Goal: Information Seeking & Learning: Learn about a topic

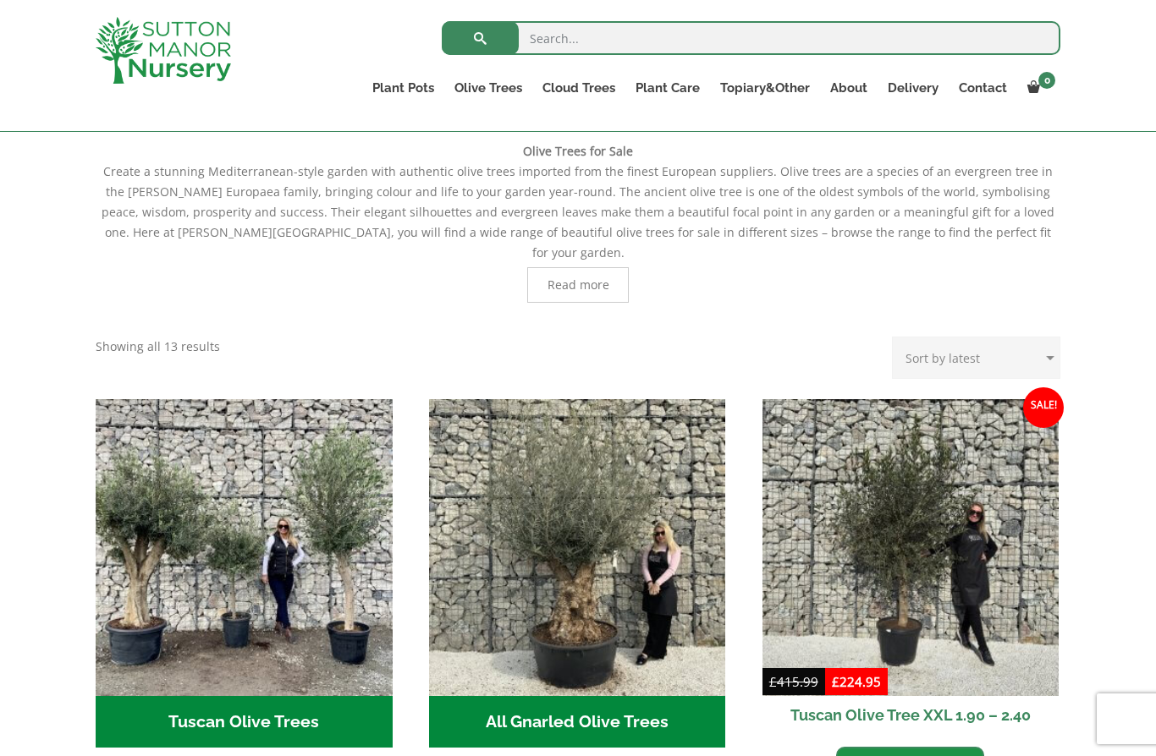
scroll to position [360, 0]
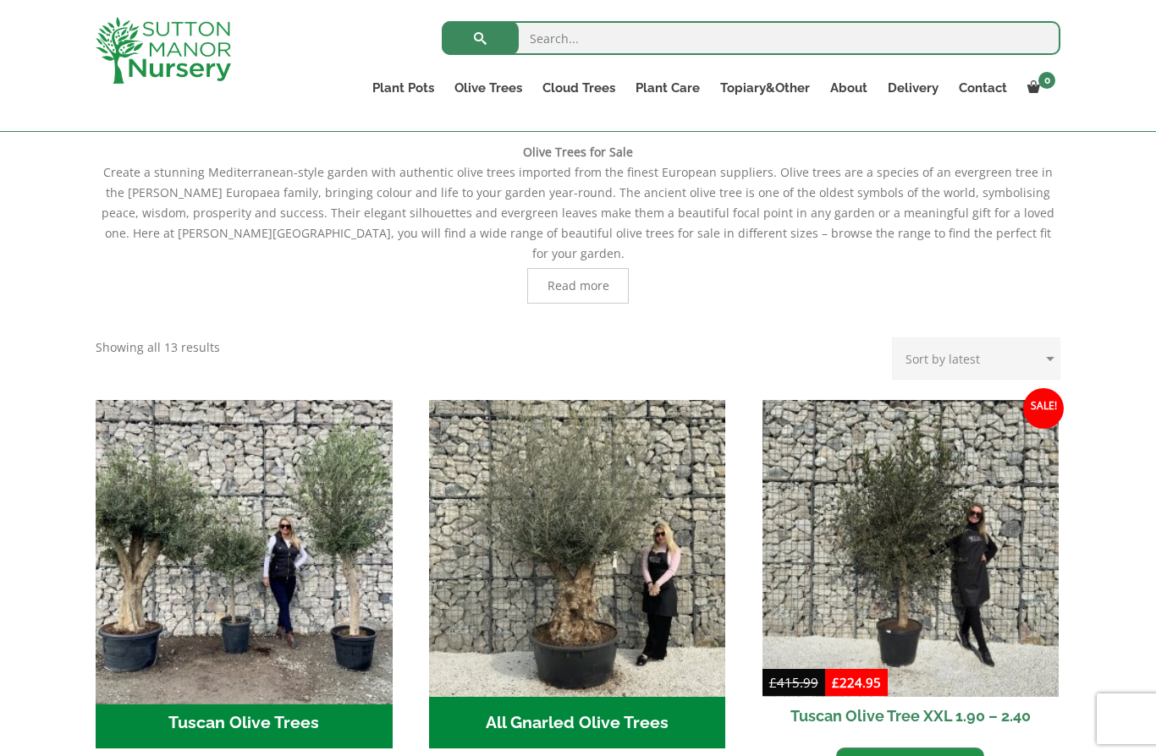
click at [151, 576] on img "Visit product category Tuscan Olive Trees" at bounding box center [243, 548] width 311 height 311
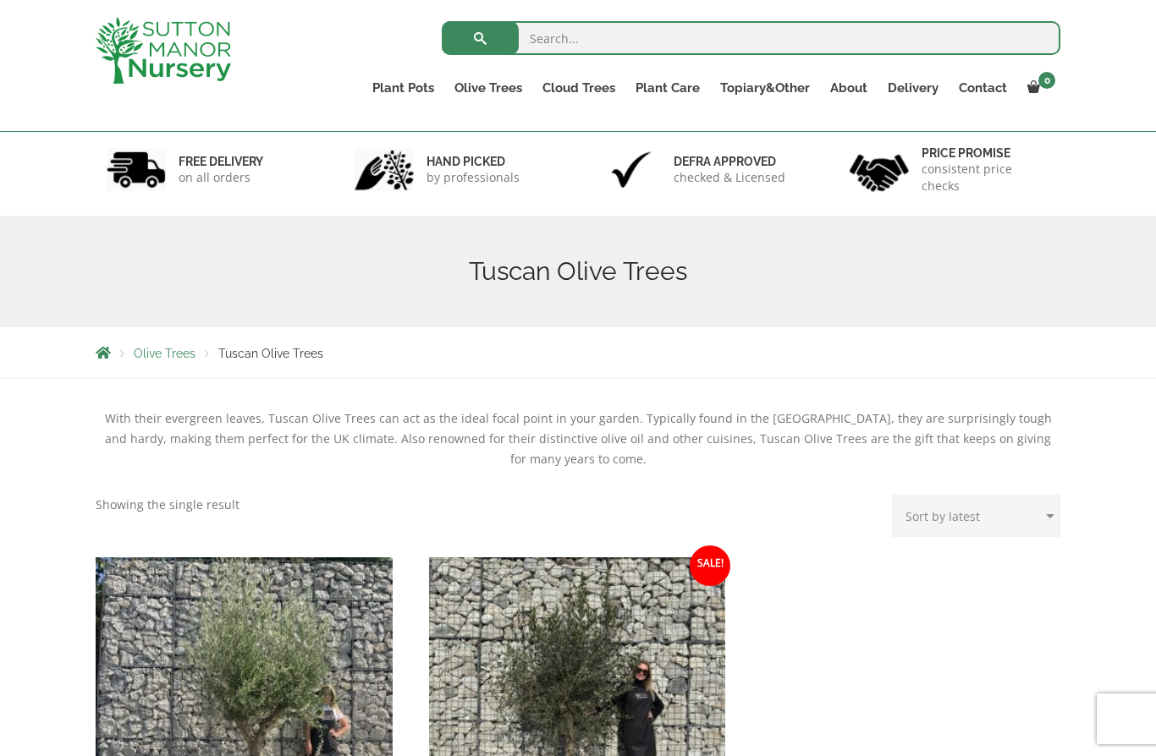
scroll to position [92, 0]
click at [150, 360] on span "Olive Trees" at bounding box center [165, 355] width 62 height 14
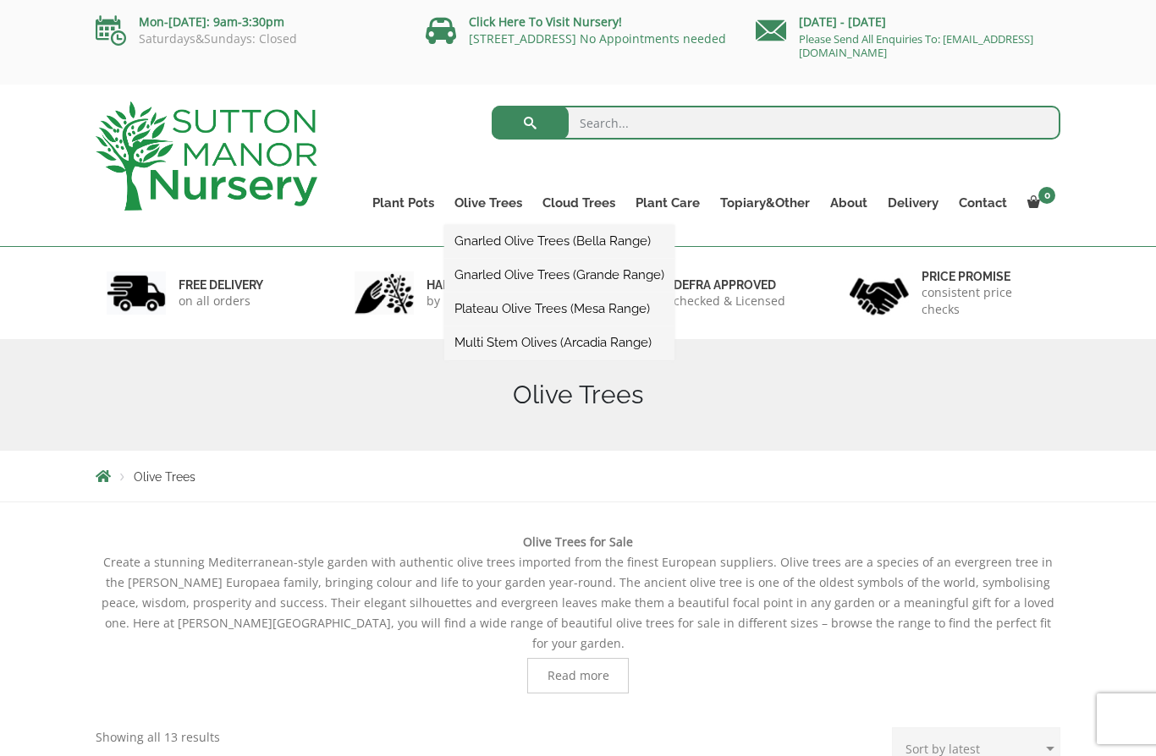
click at [491, 239] on link "Gnarled Olive Trees (Bella Range)" at bounding box center [559, 240] width 230 height 25
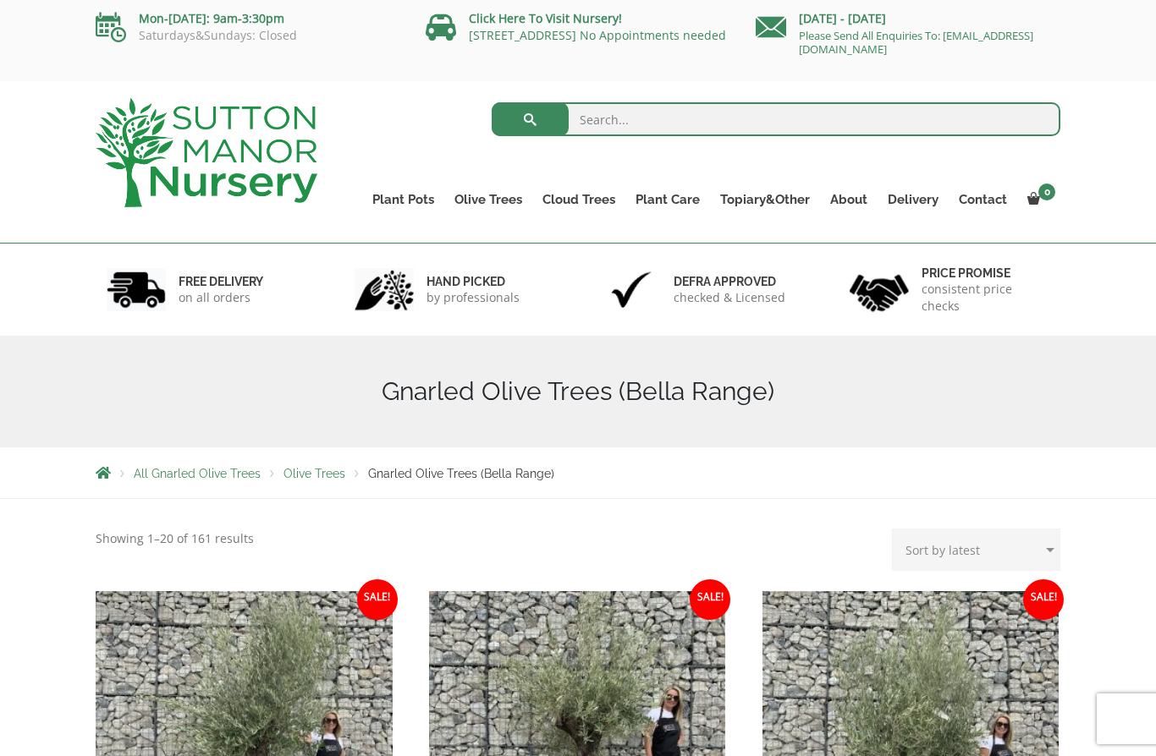
scroll to position [264, 0]
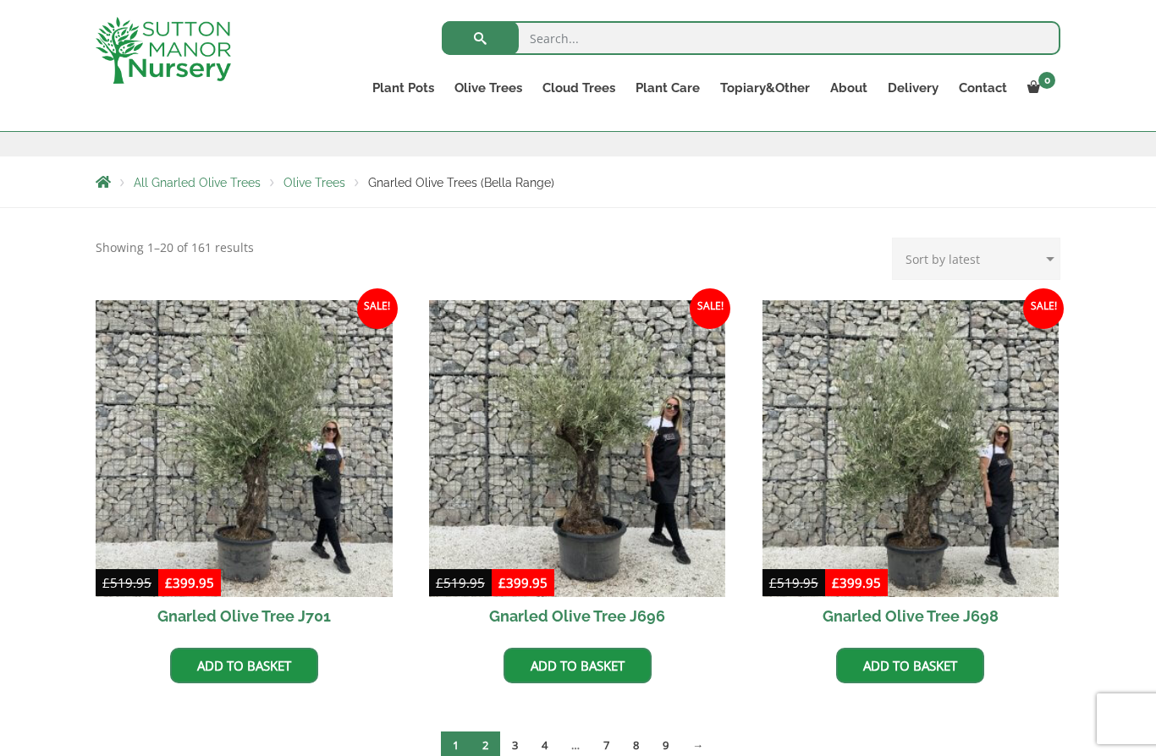
click at [482, 735] on link "2" at bounding box center [485, 746] width 30 height 28
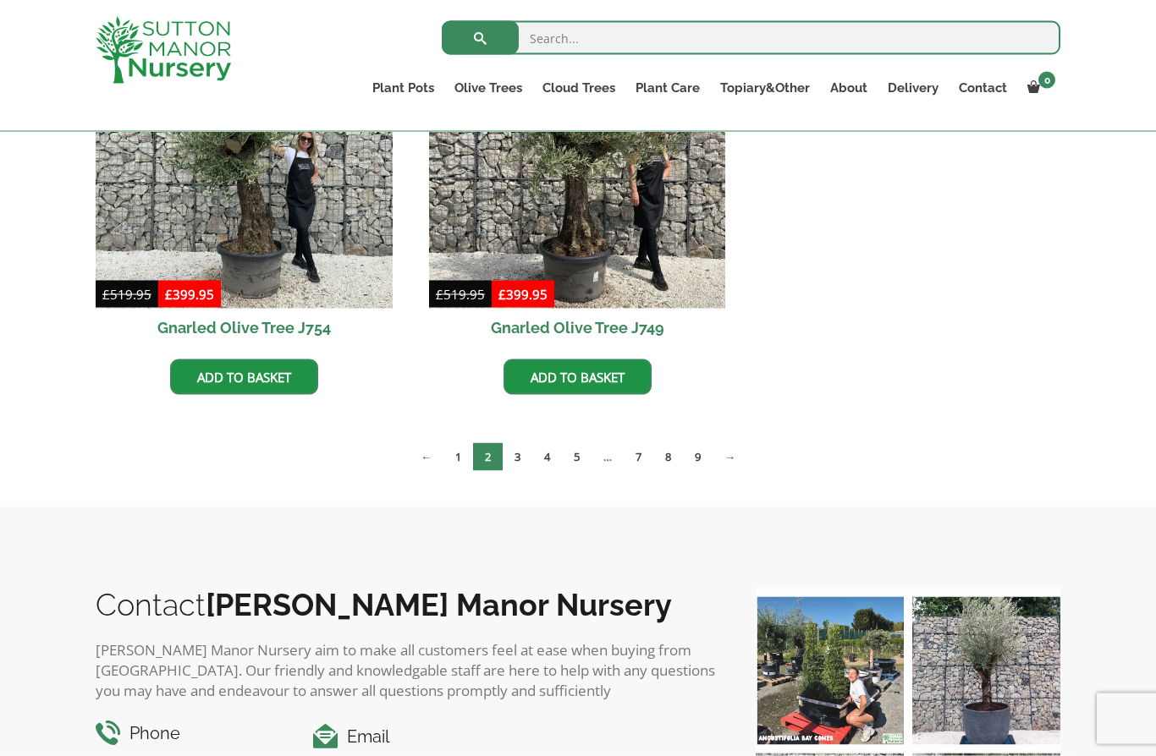
scroll to position [971, 0]
click at [519, 454] on link "3" at bounding box center [518, 457] width 30 height 28
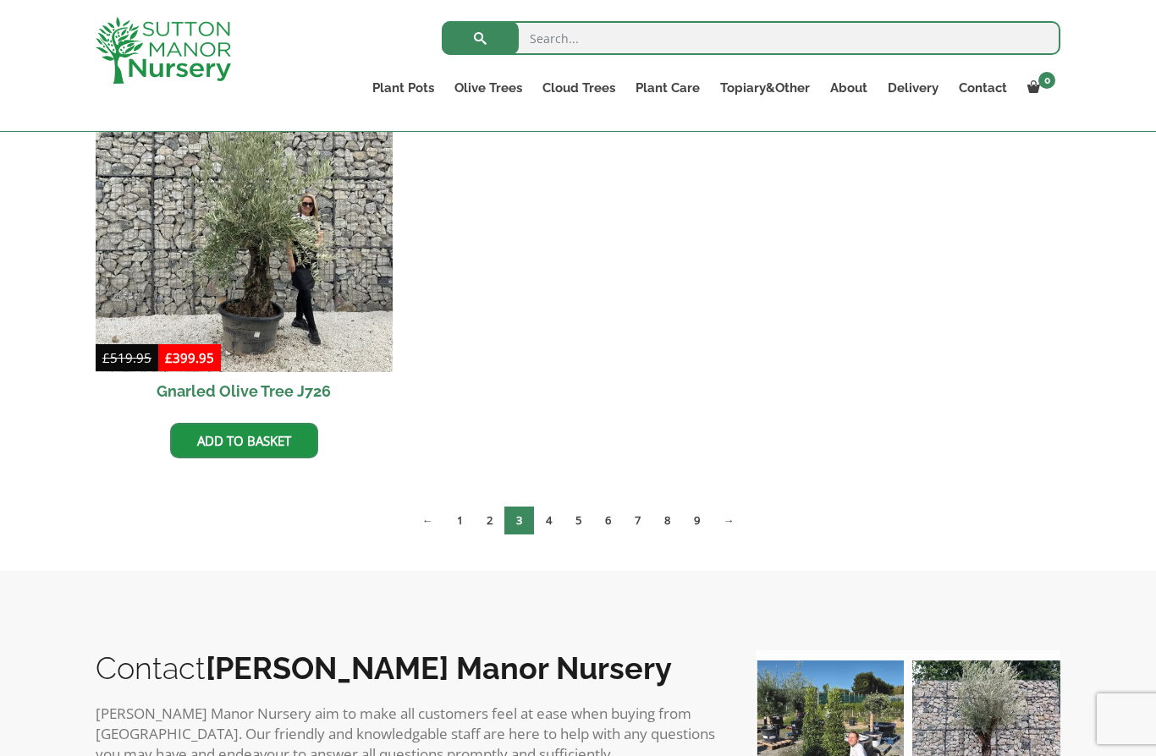
scroll to position [1503, 0]
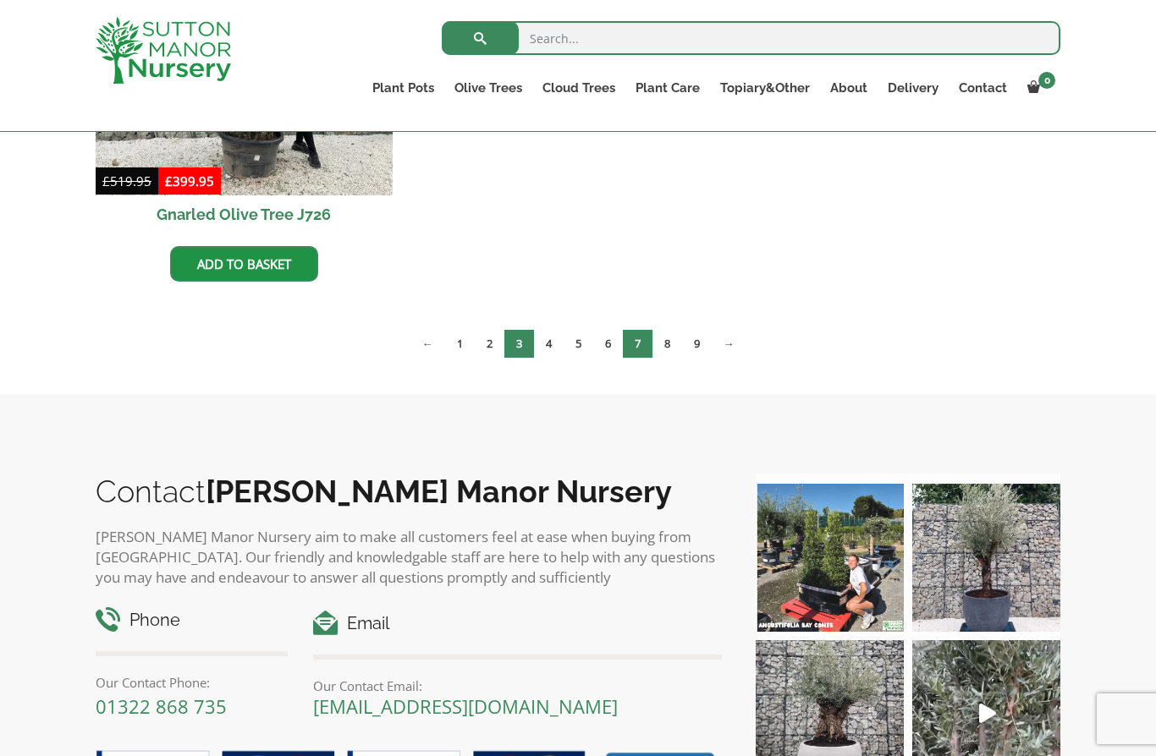
click at [633, 343] on link "7" at bounding box center [638, 344] width 30 height 28
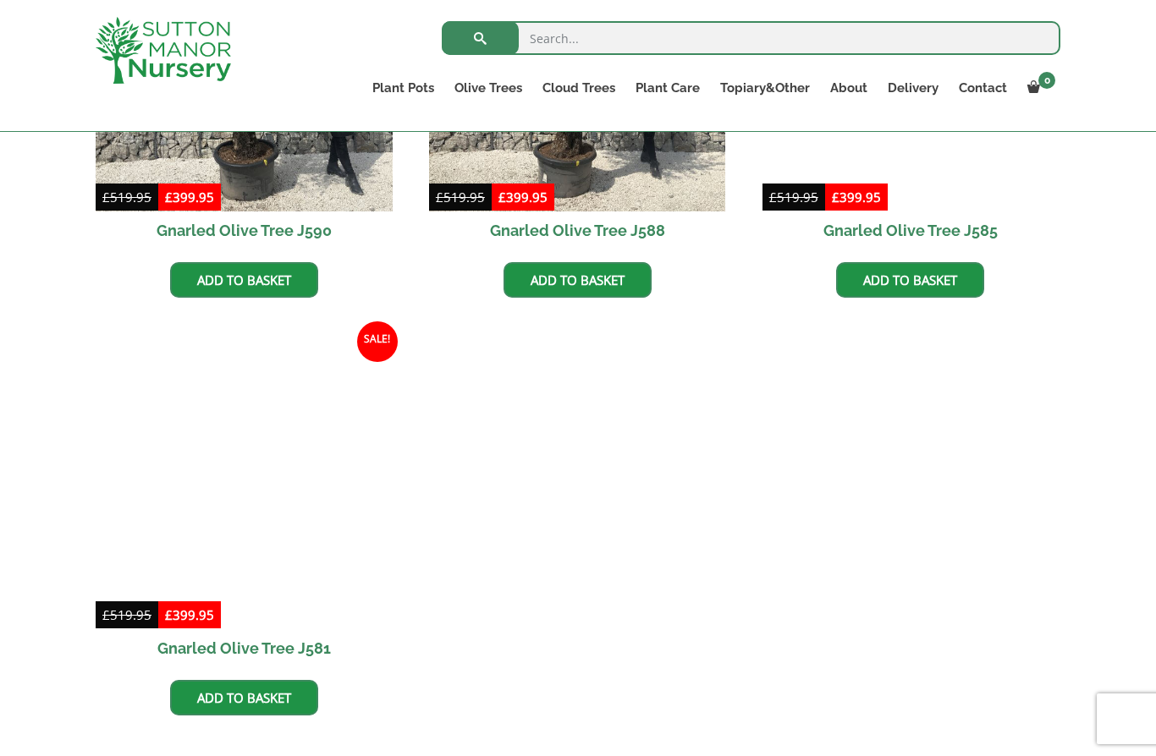
scroll to position [1658, 0]
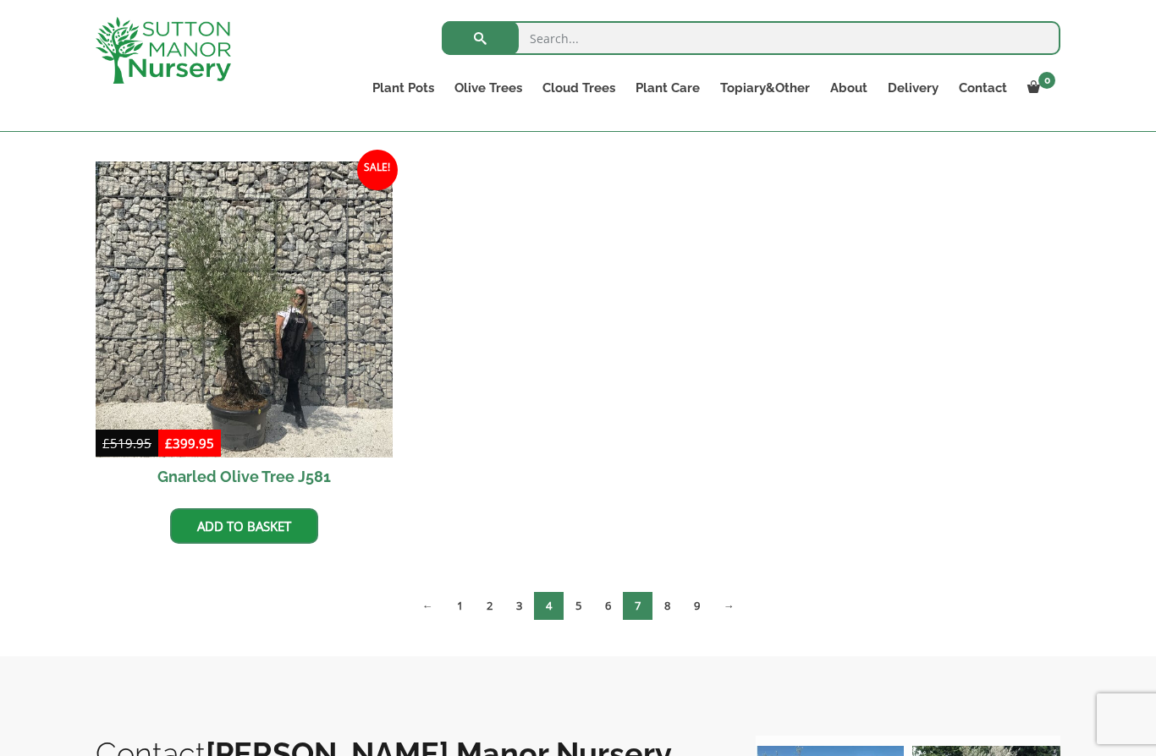
click at [538, 602] on link "4" at bounding box center [549, 606] width 30 height 28
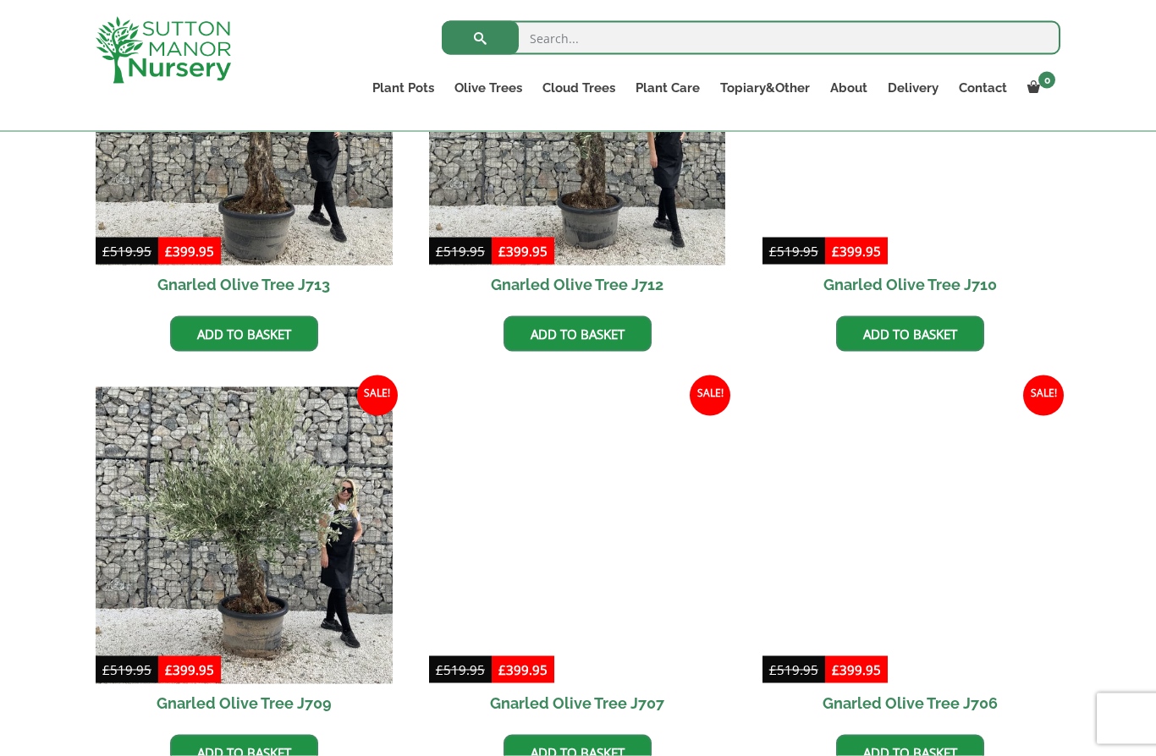
scroll to position [1133, 0]
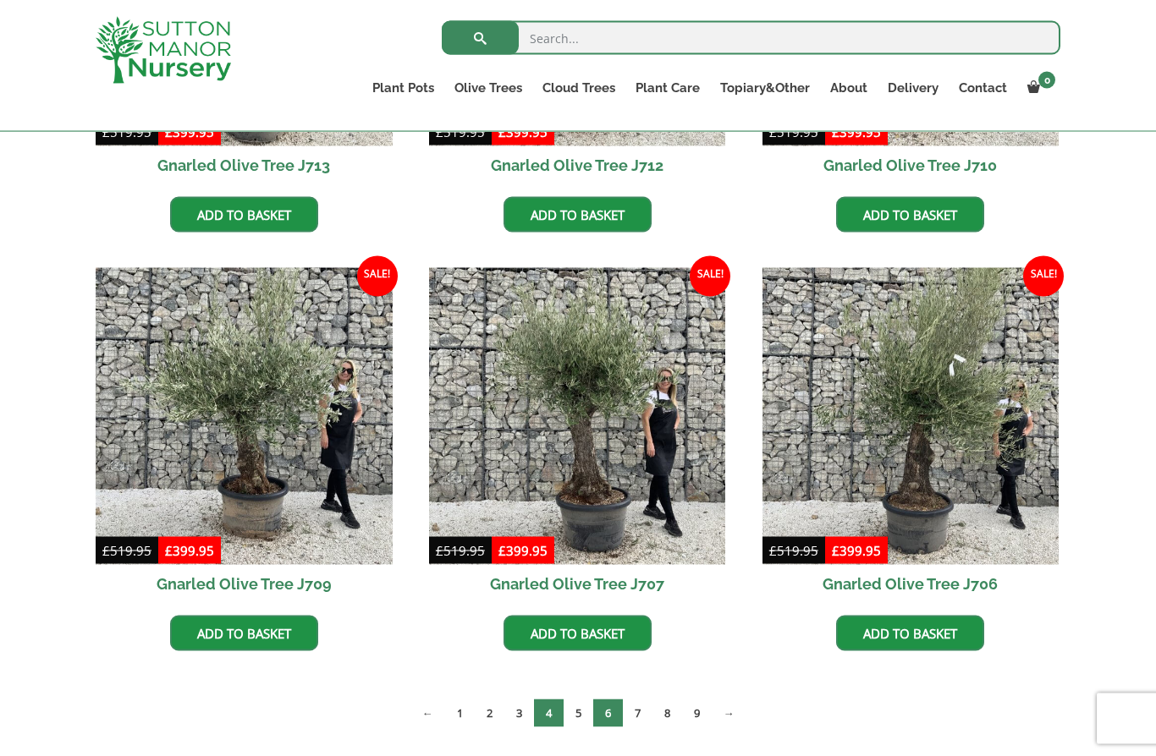
click at [607, 704] on link "6" at bounding box center [608, 714] width 30 height 28
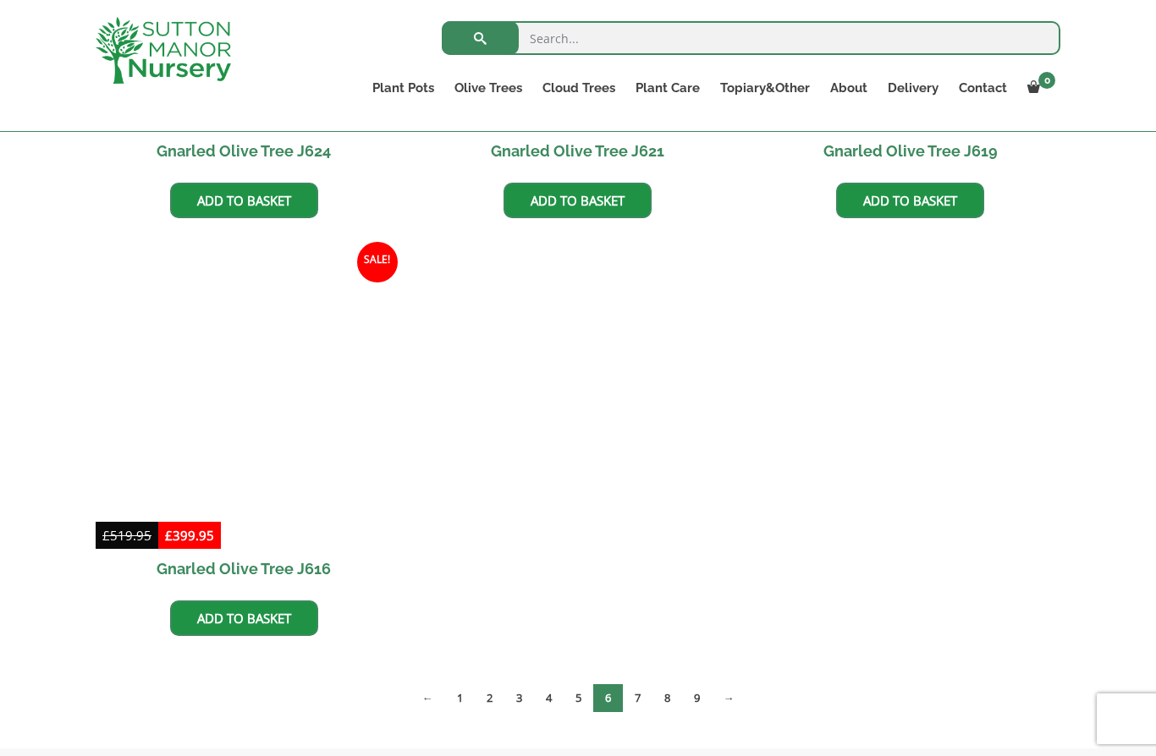
scroll to position [1568, 0]
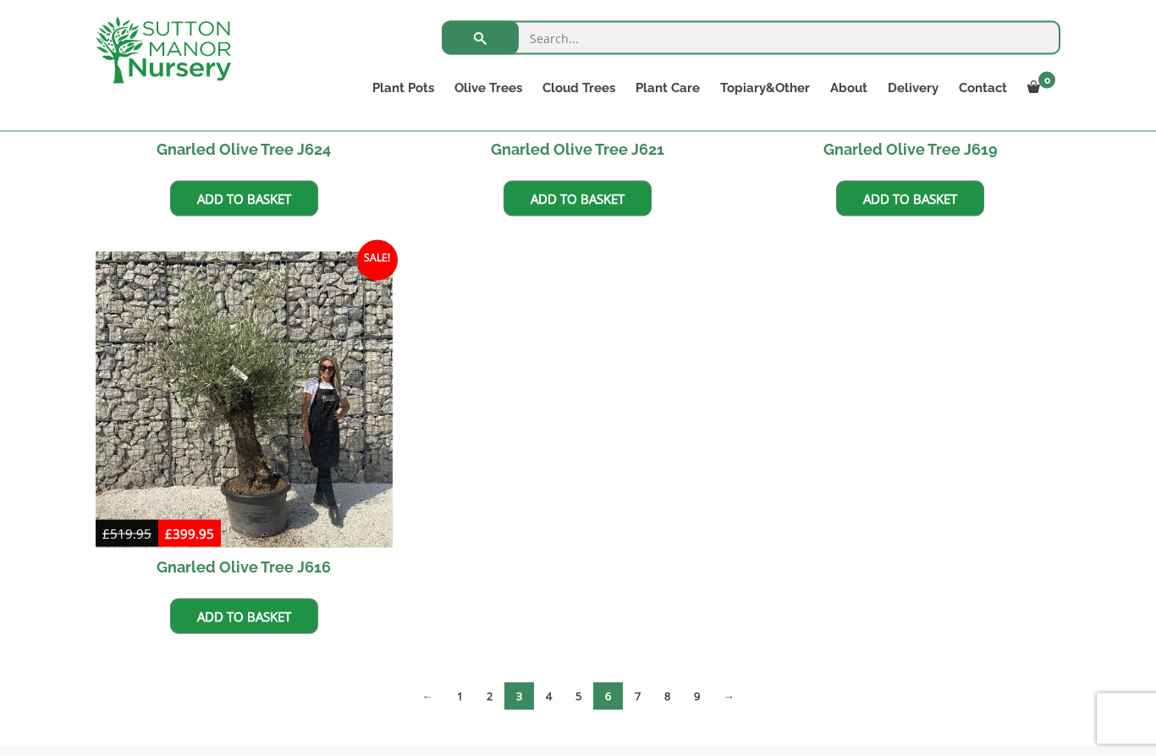
click at [509, 690] on link "3" at bounding box center [519, 697] width 30 height 28
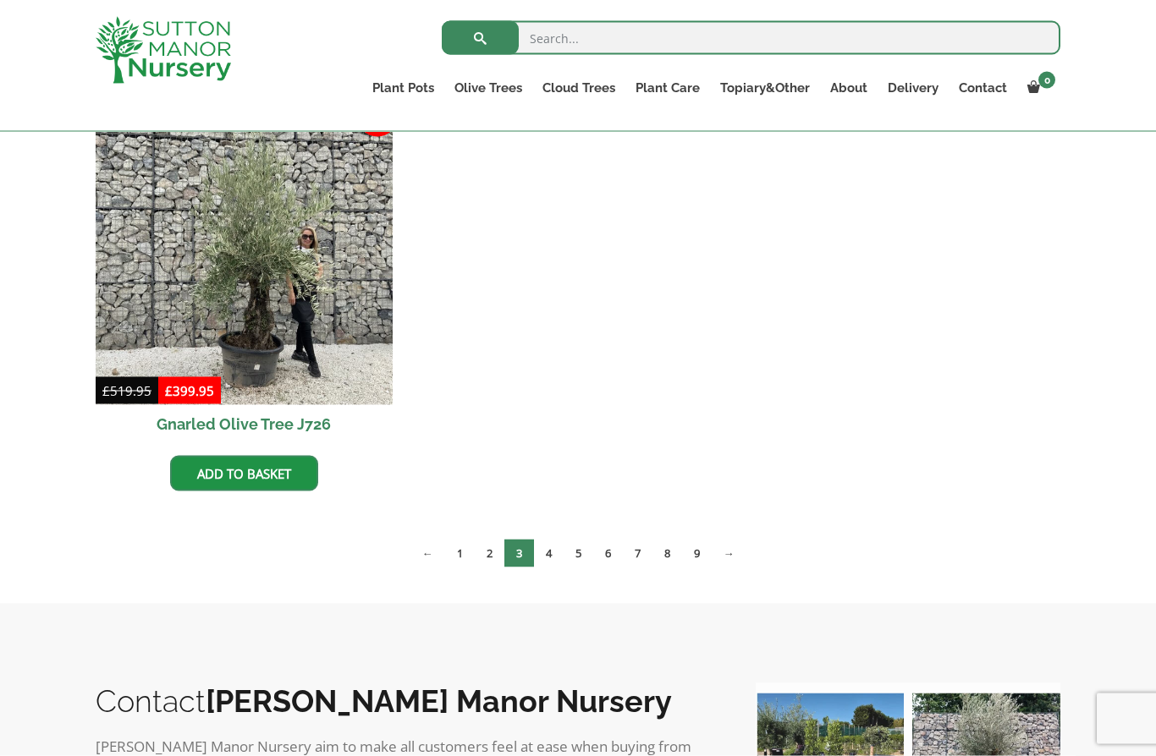
scroll to position [1334, 0]
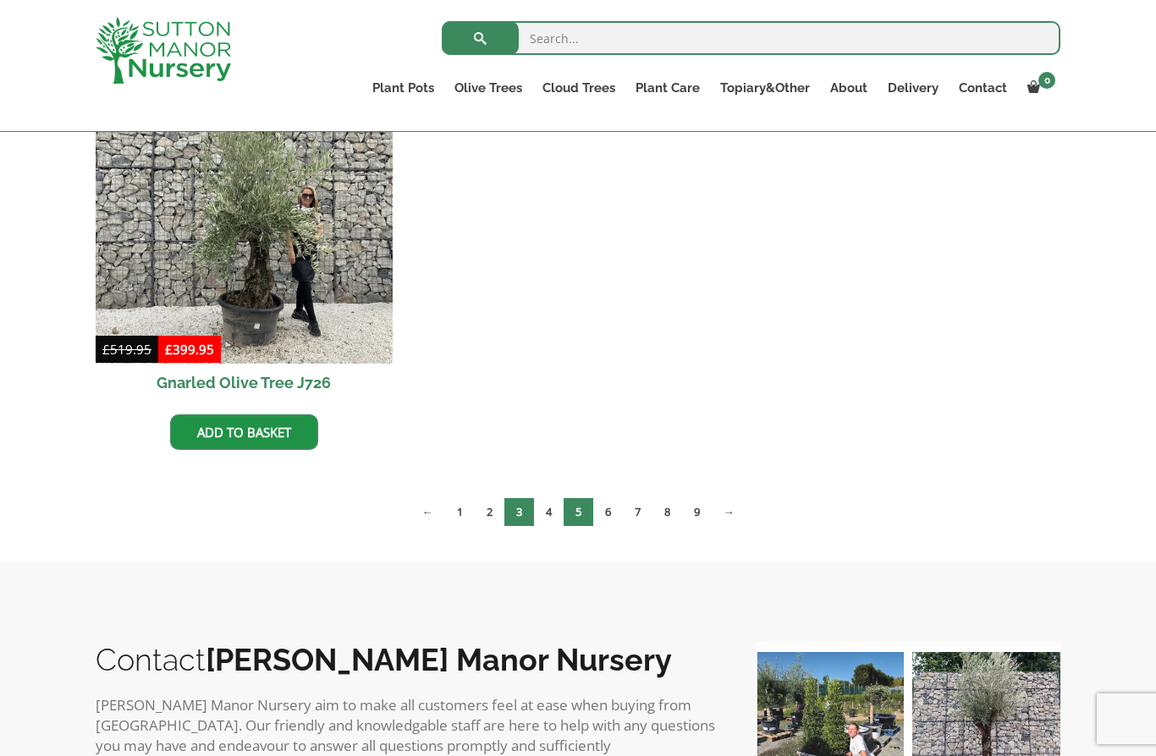
click at [582, 511] on link "5" at bounding box center [579, 512] width 30 height 28
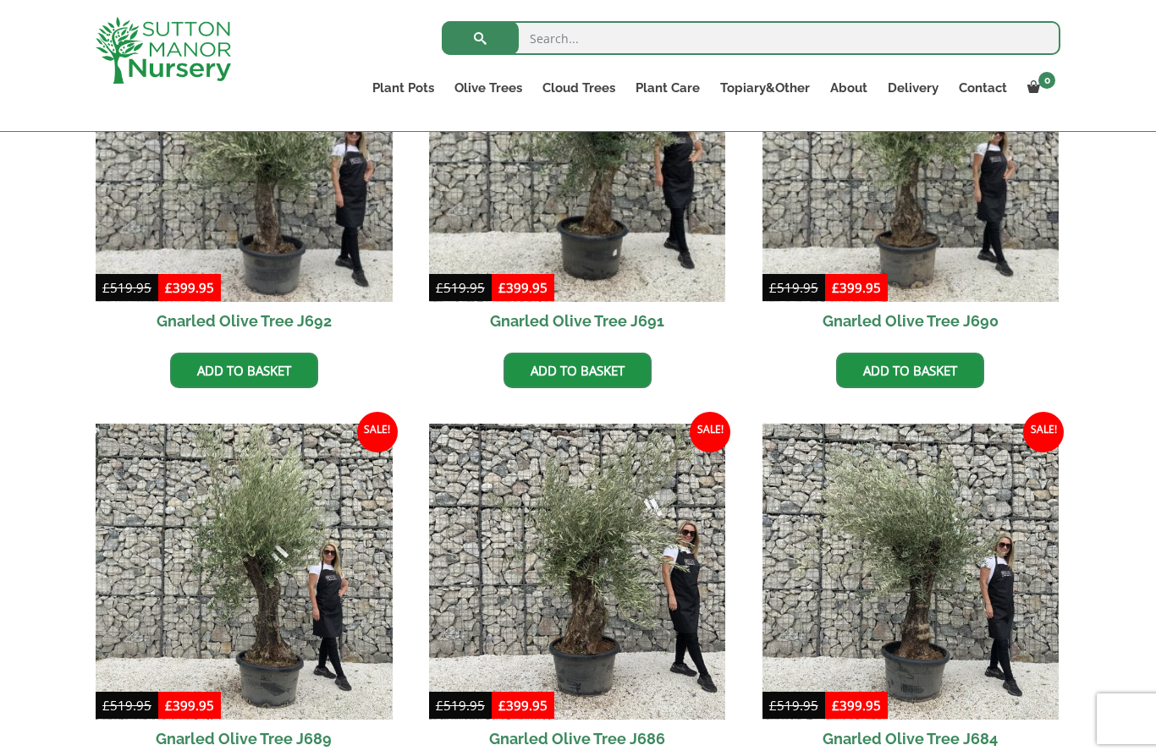
scroll to position [633, 0]
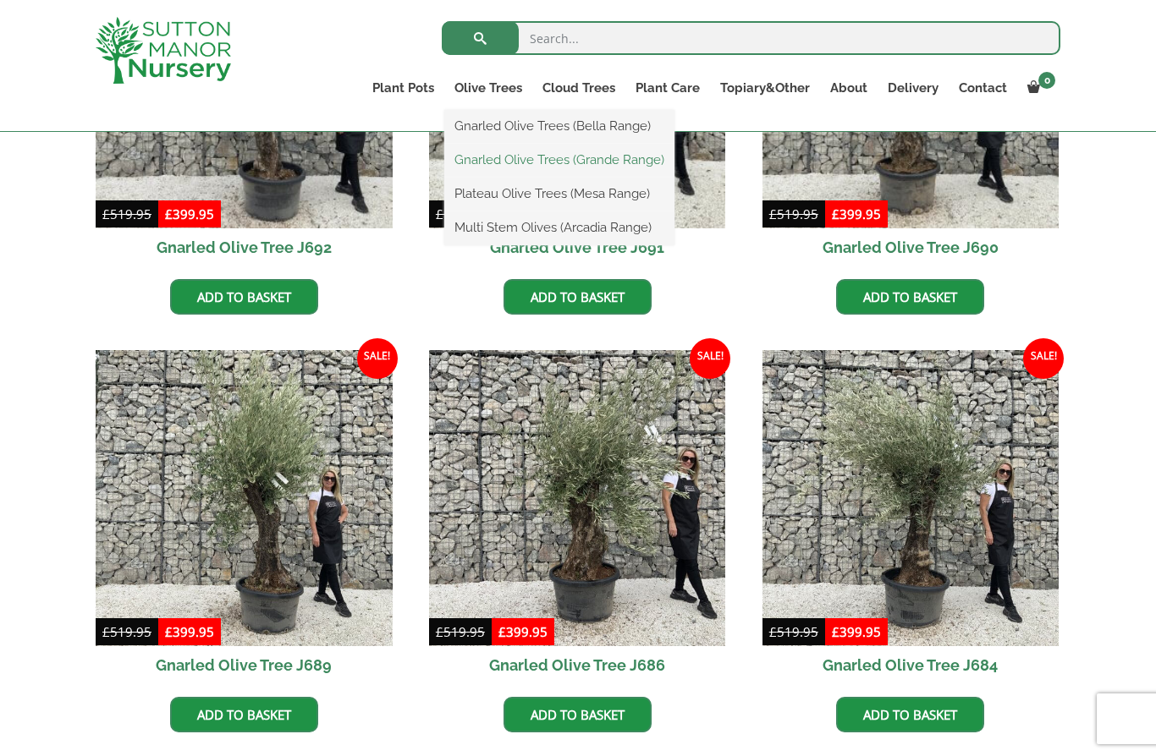
click at [486, 152] on link "Gnarled Olive Trees (Grande Range)" at bounding box center [559, 159] width 230 height 25
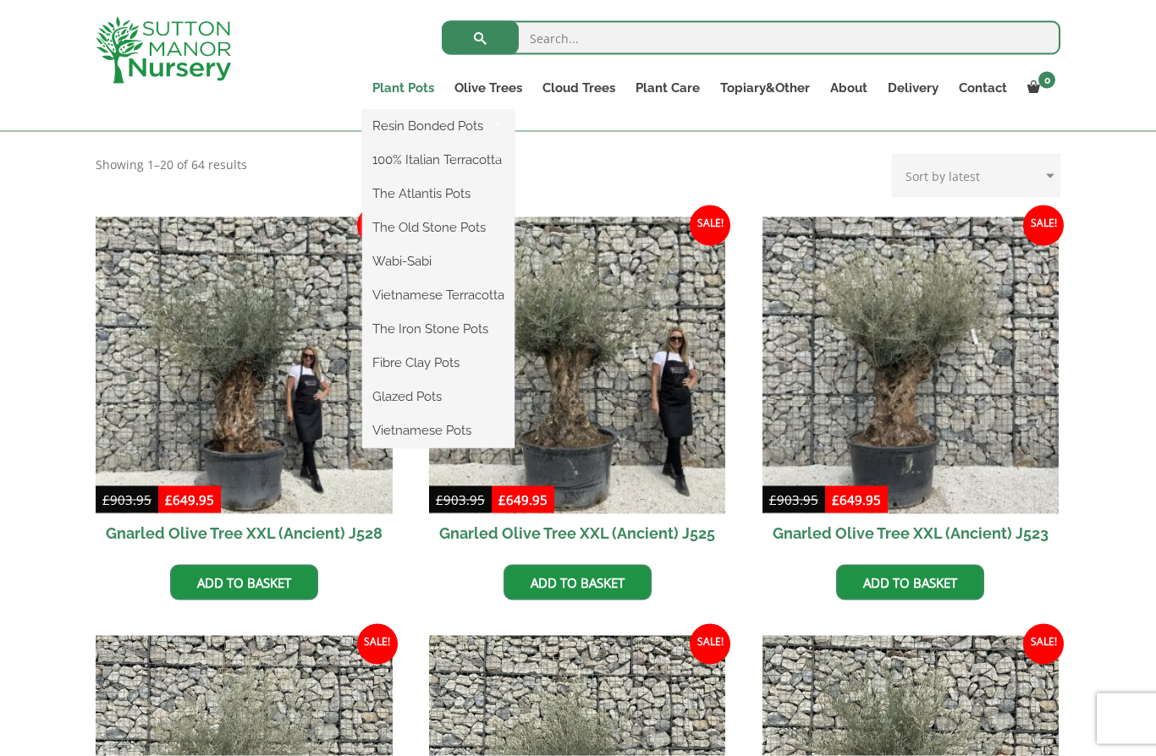
scroll to position [348, 0]
click at [396, 78] on link "Plant Pots" at bounding box center [403, 88] width 82 height 24
click at [382, 361] on link "Fibre Clay Pots" at bounding box center [438, 362] width 152 height 25
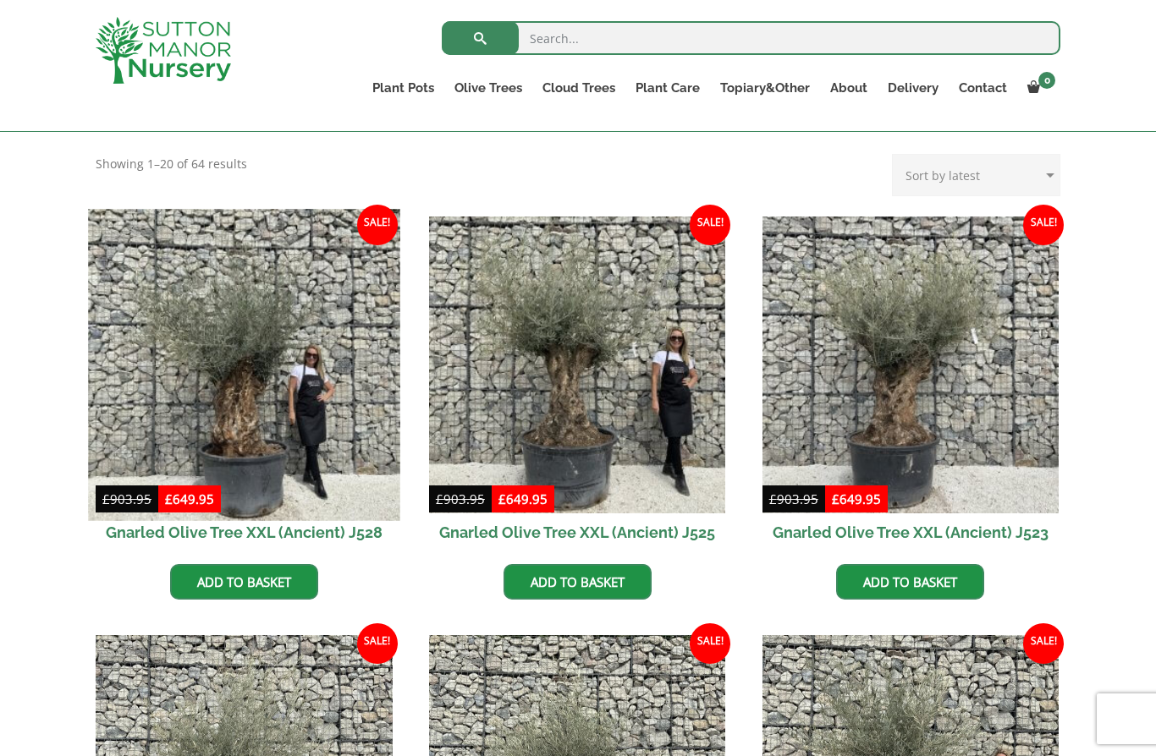
click at [259, 313] on img at bounding box center [243, 364] width 311 height 311
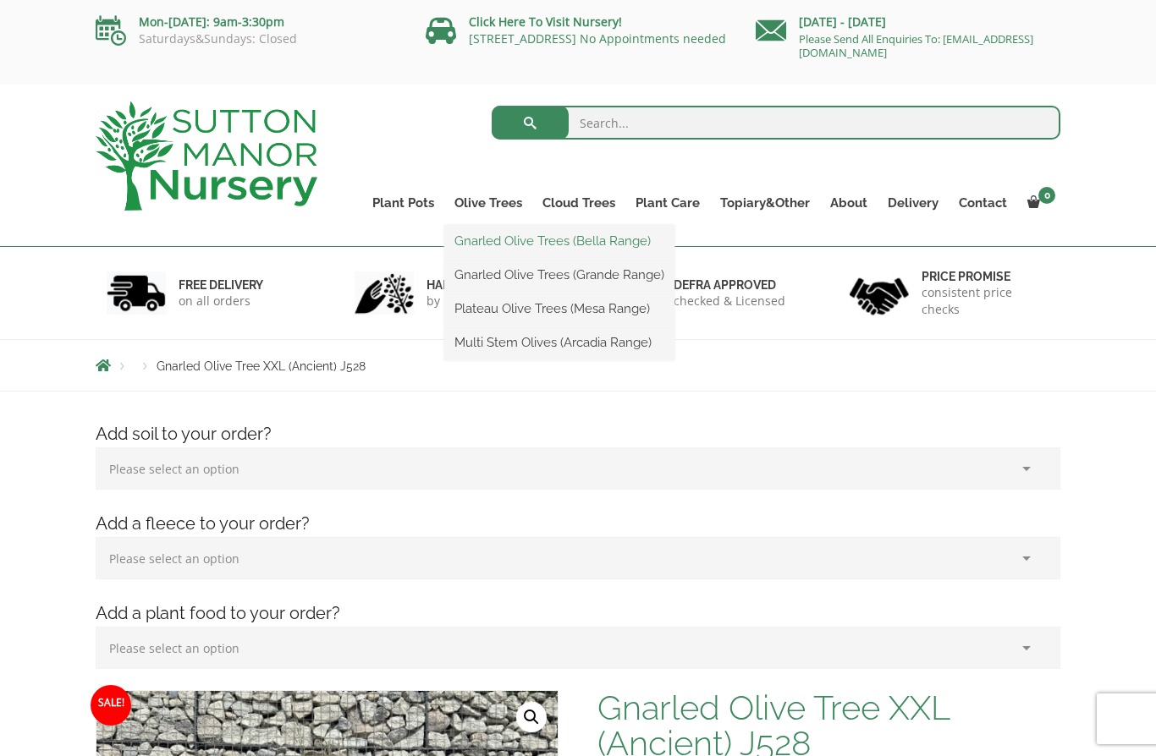
click at [483, 240] on link "Gnarled Olive Trees (Bella Range)" at bounding box center [559, 240] width 230 height 25
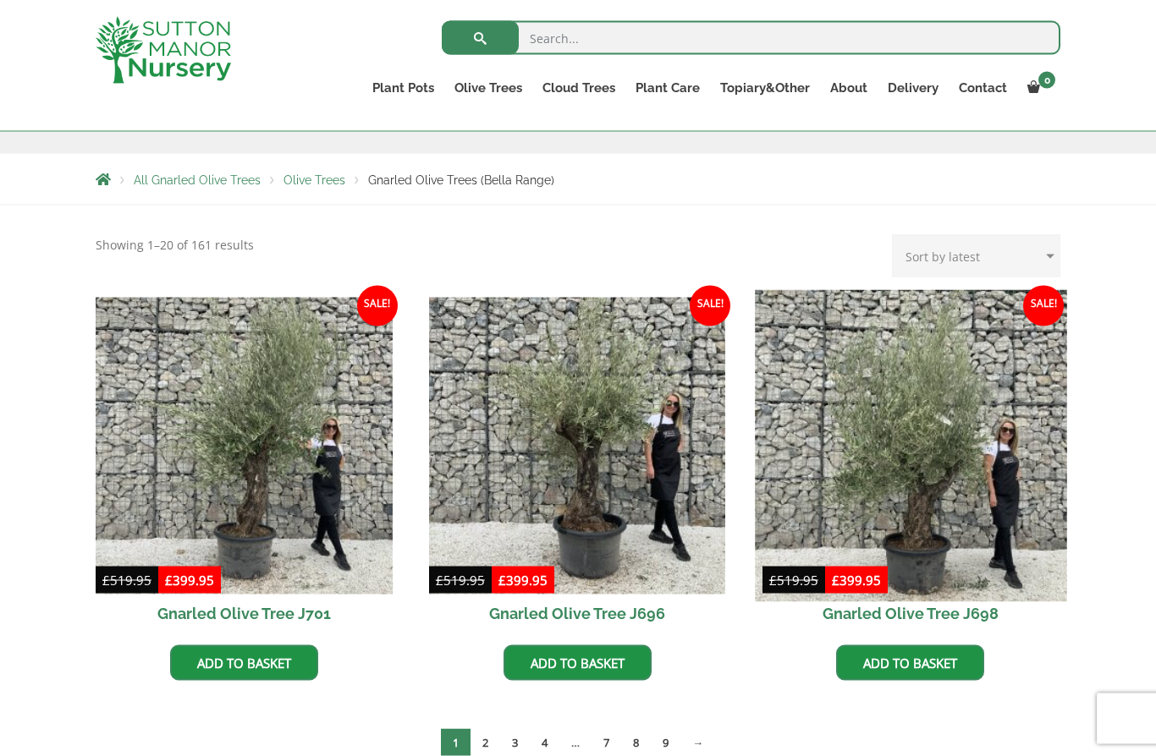
scroll to position [267, 0]
click at [861, 471] on img at bounding box center [910, 444] width 311 height 311
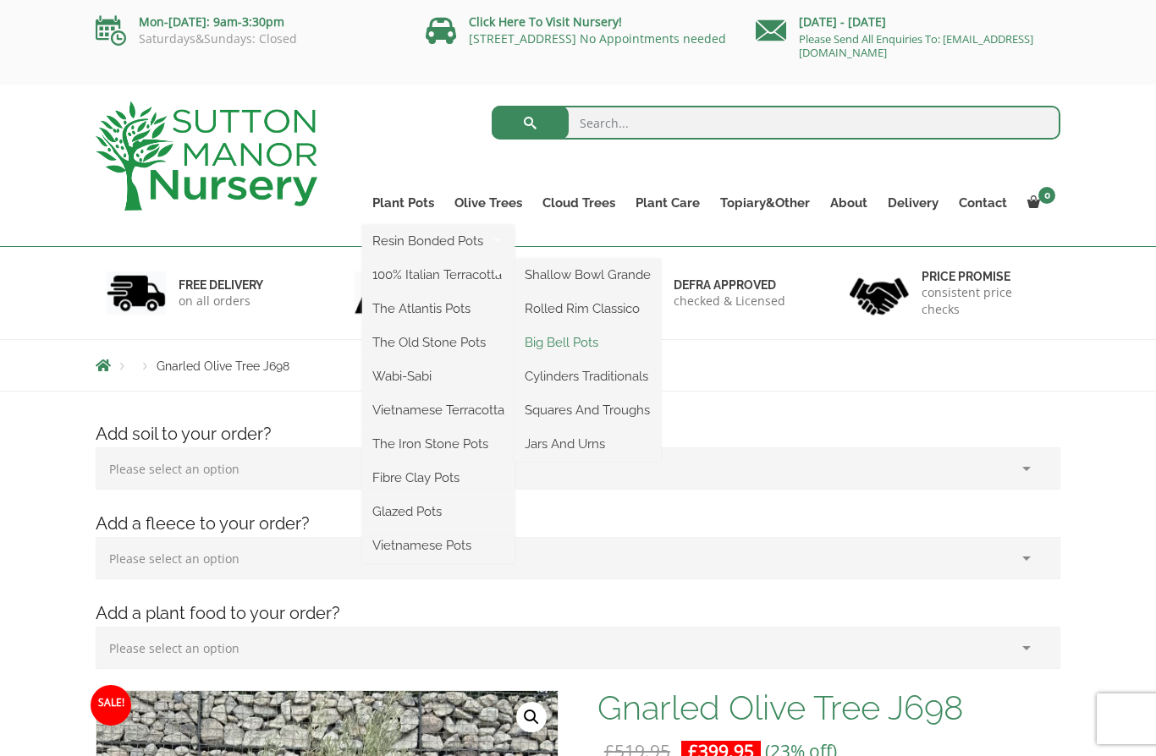
click at [542, 341] on link "Big Bell Pots" at bounding box center [587, 342] width 146 height 25
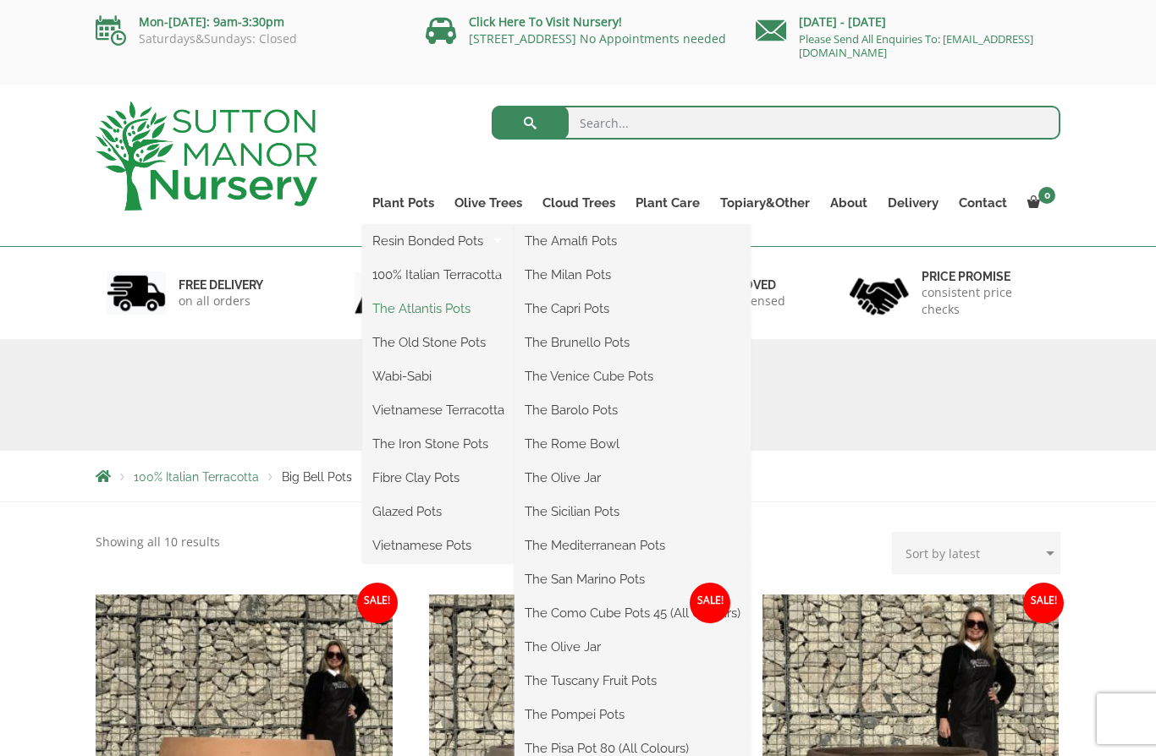
click at [385, 312] on link "The Atlantis Pots" at bounding box center [438, 308] width 152 height 25
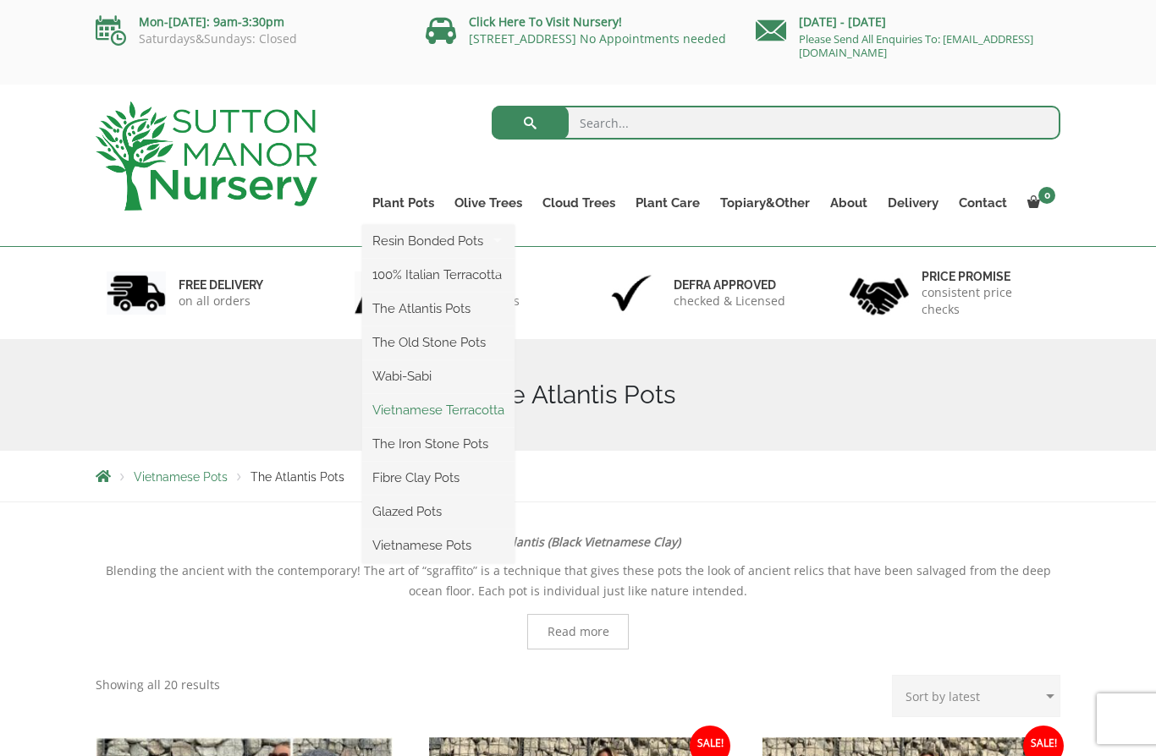
click at [393, 410] on link "Vietnamese Terracotta" at bounding box center [438, 410] width 152 height 25
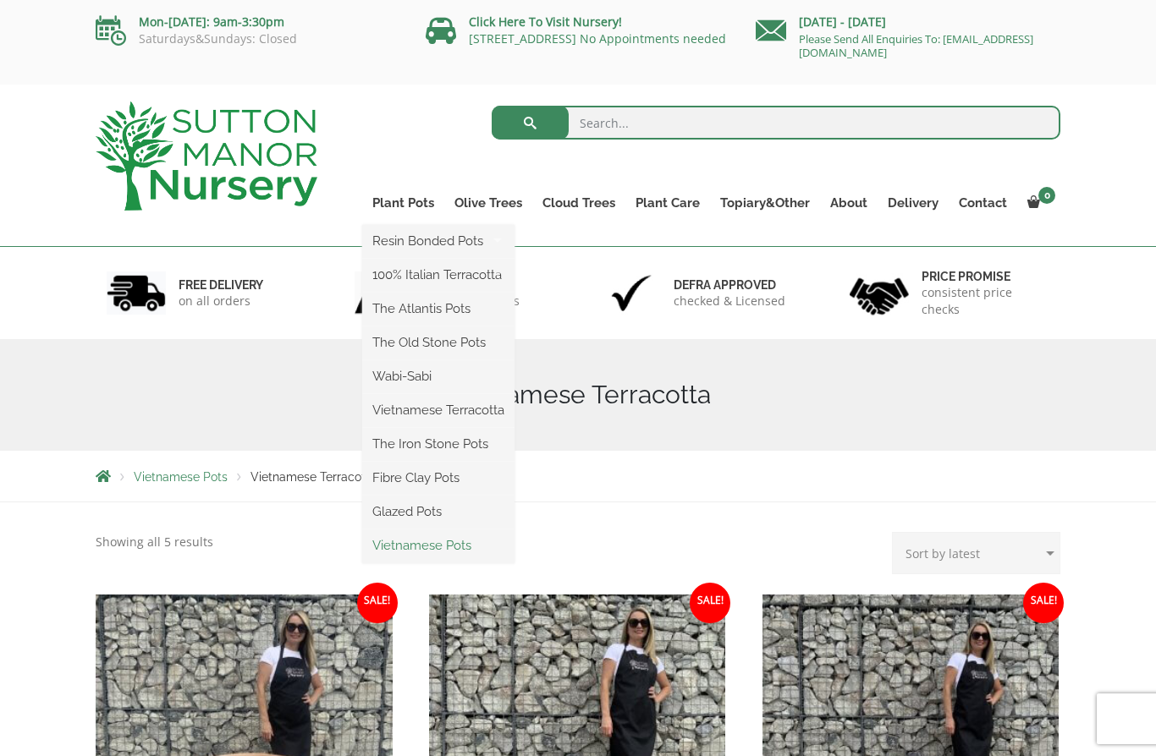
click at [388, 551] on link "Vietnamese Pots" at bounding box center [438, 545] width 152 height 25
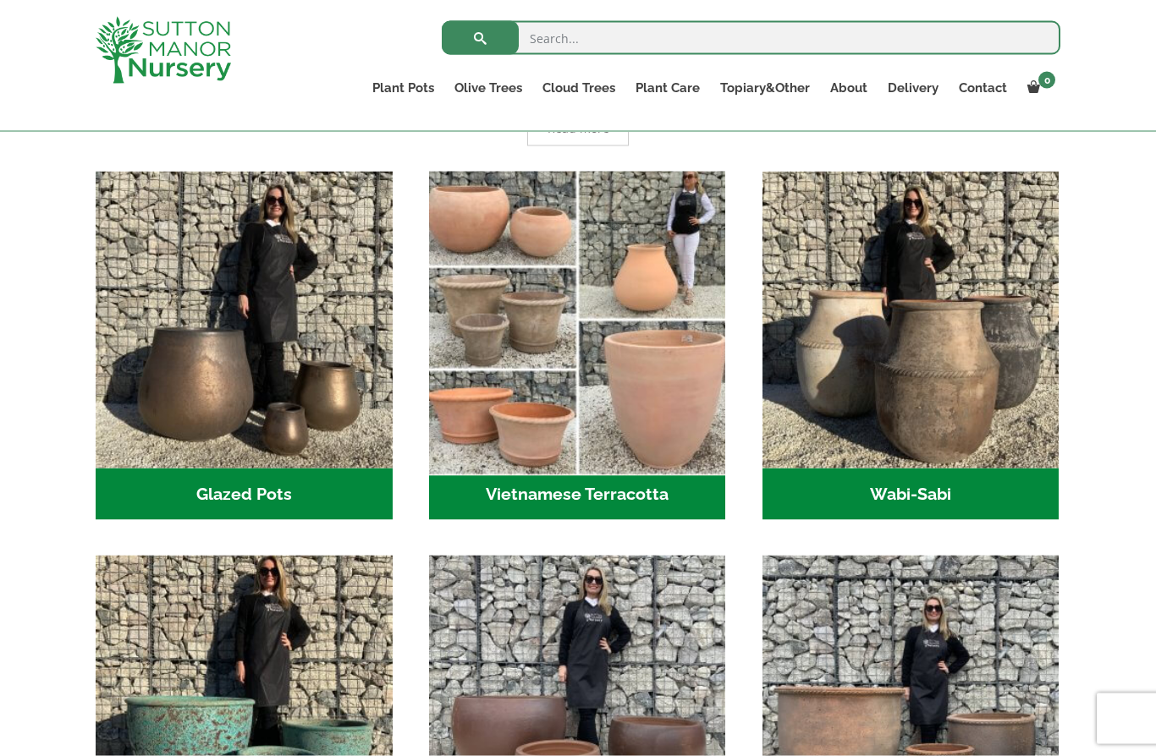
scroll to position [468, 0]
click at [495, 399] on img "Visit product category Vietnamese Terracotta" at bounding box center [576, 318] width 311 height 311
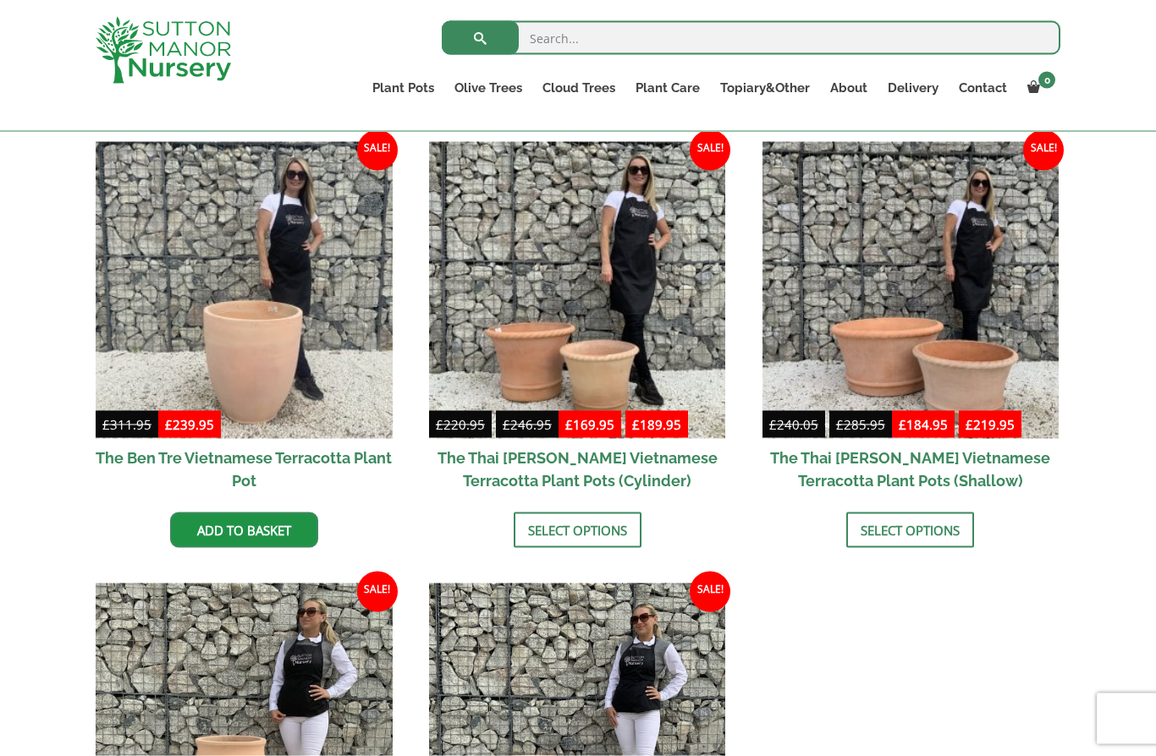
scroll to position [410, 0]
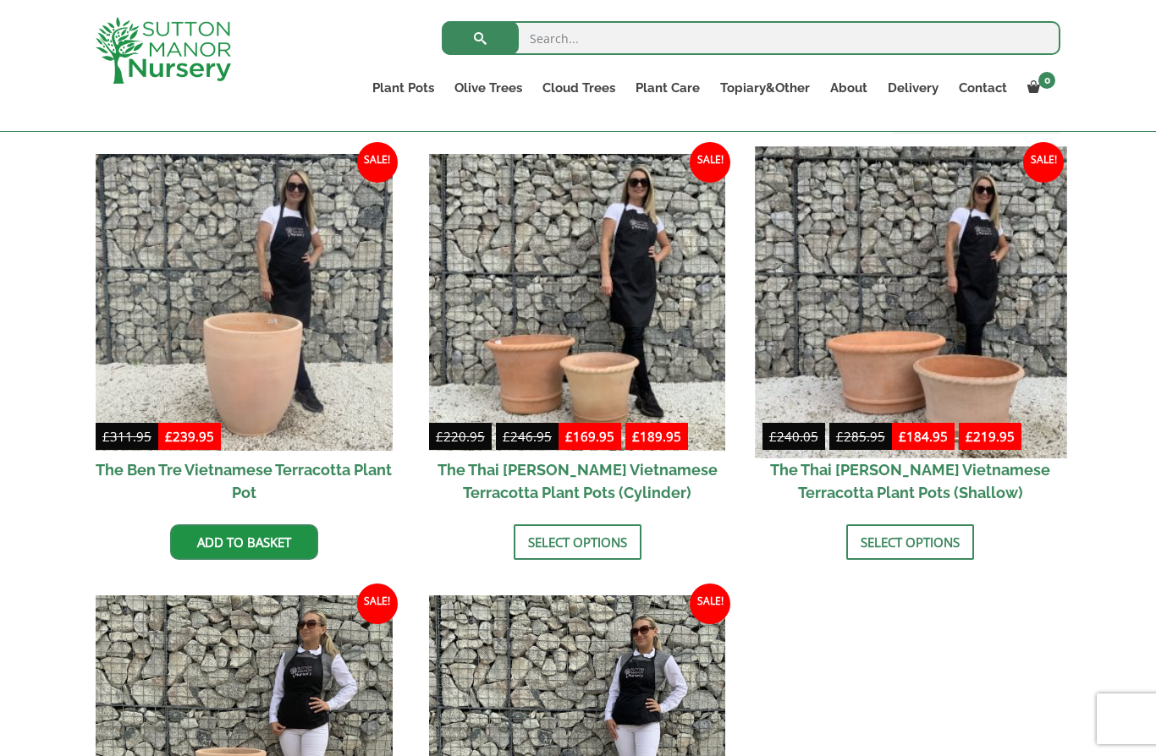
click at [778, 232] on img at bounding box center [910, 301] width 311 height 311
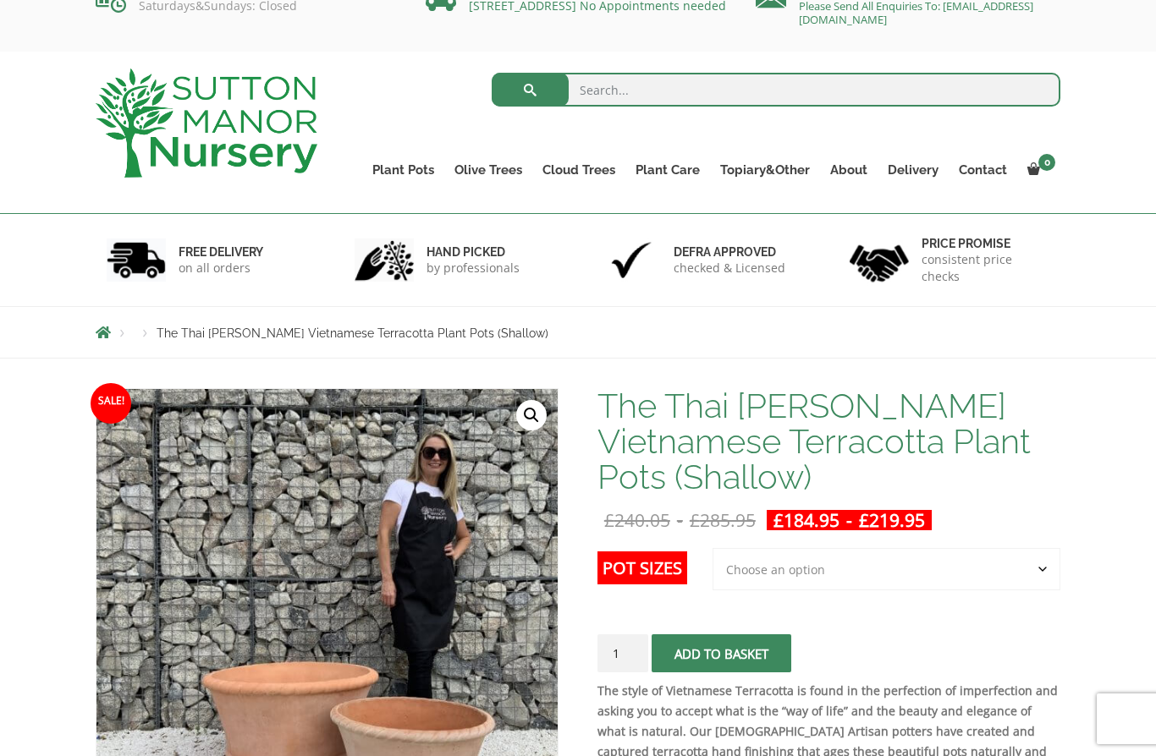
scroll to position [42, 0]
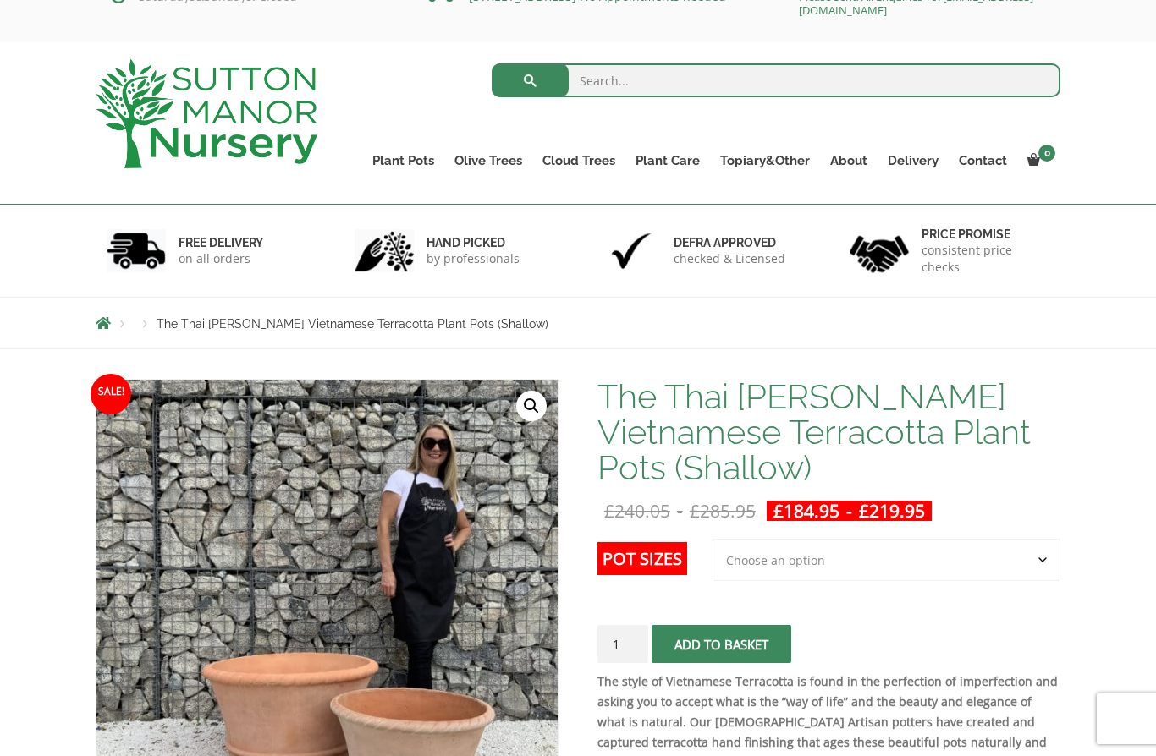
click at [764, 557] on select "Choose an option 2nd to Largest Pot In The Picture Largest pot In The Picture" at bounding box center [886, 560] width 348 height 42
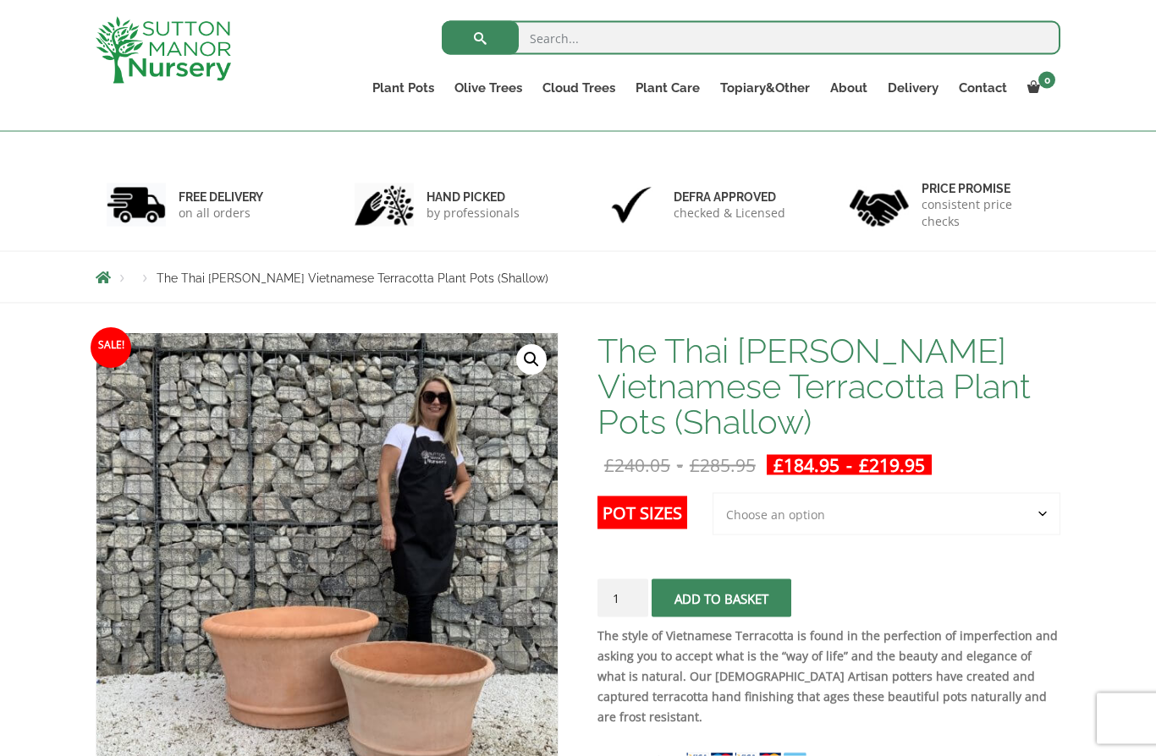
scroll to position [0, 0]
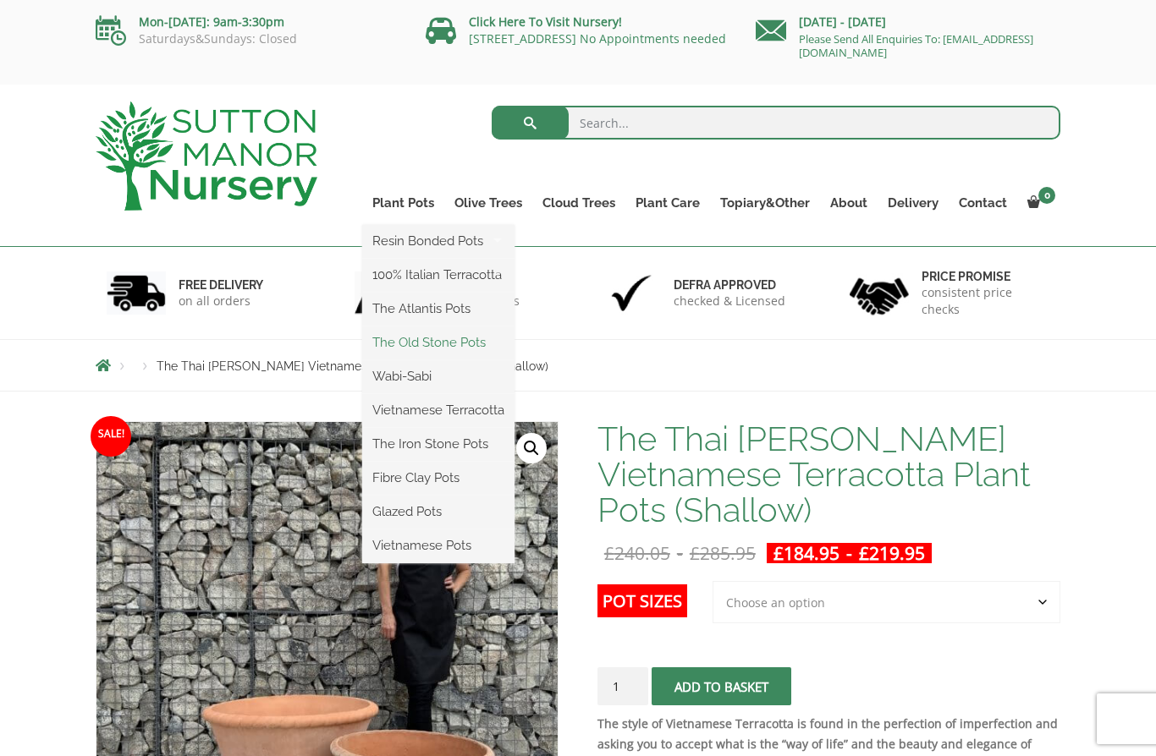
click at [408, 345] on link "The Old Stone Pots" at bounding box center [438, 342] width 152 height 25
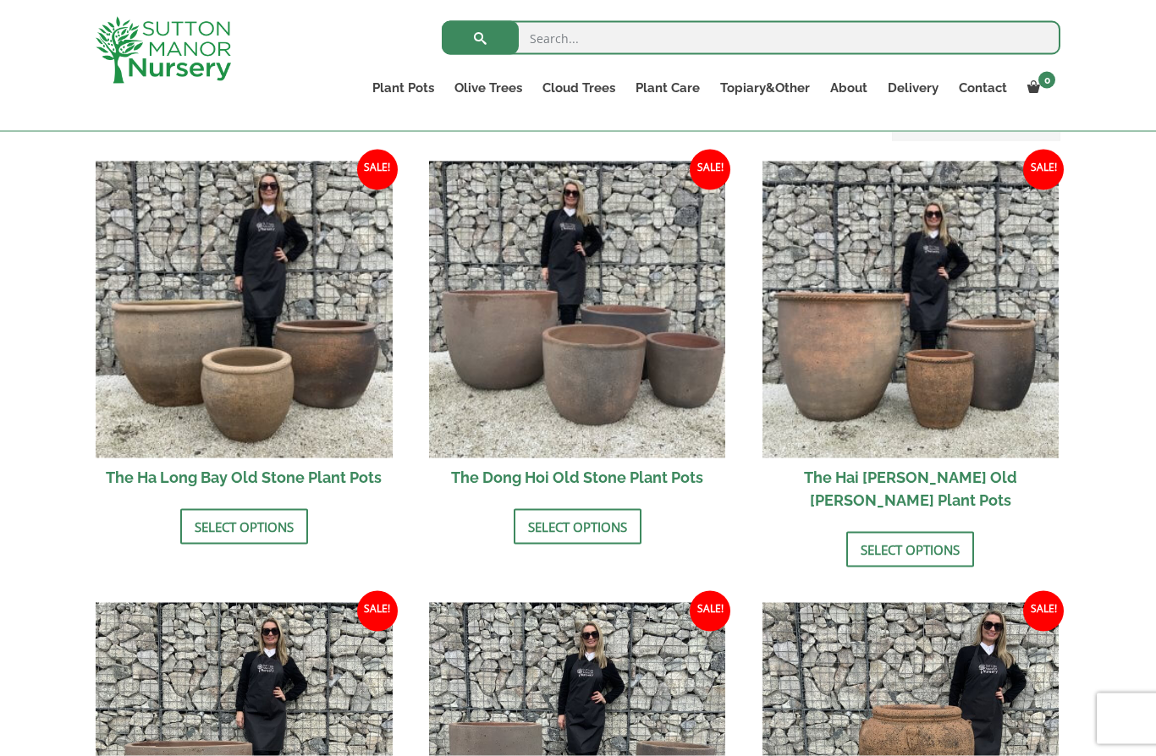
scroll to position [561, 0]
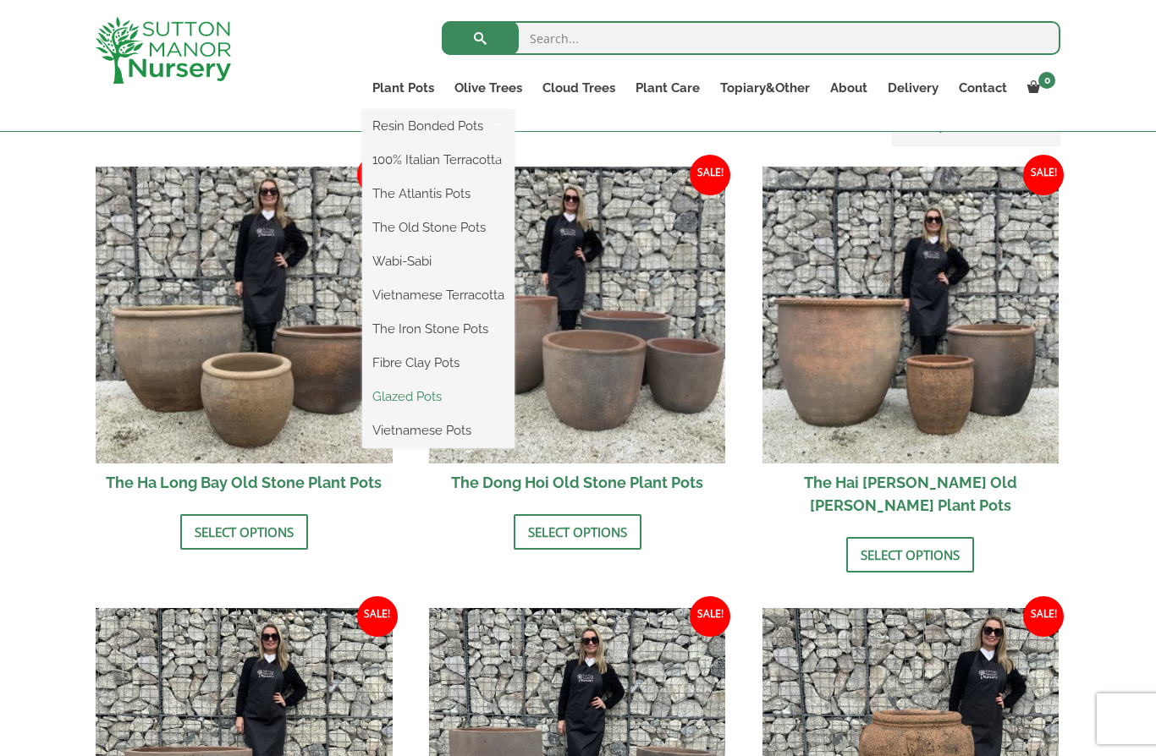
click at [388, 395] on link "Glazed Pots" at bounding box center [438, 396] width 152 height 25
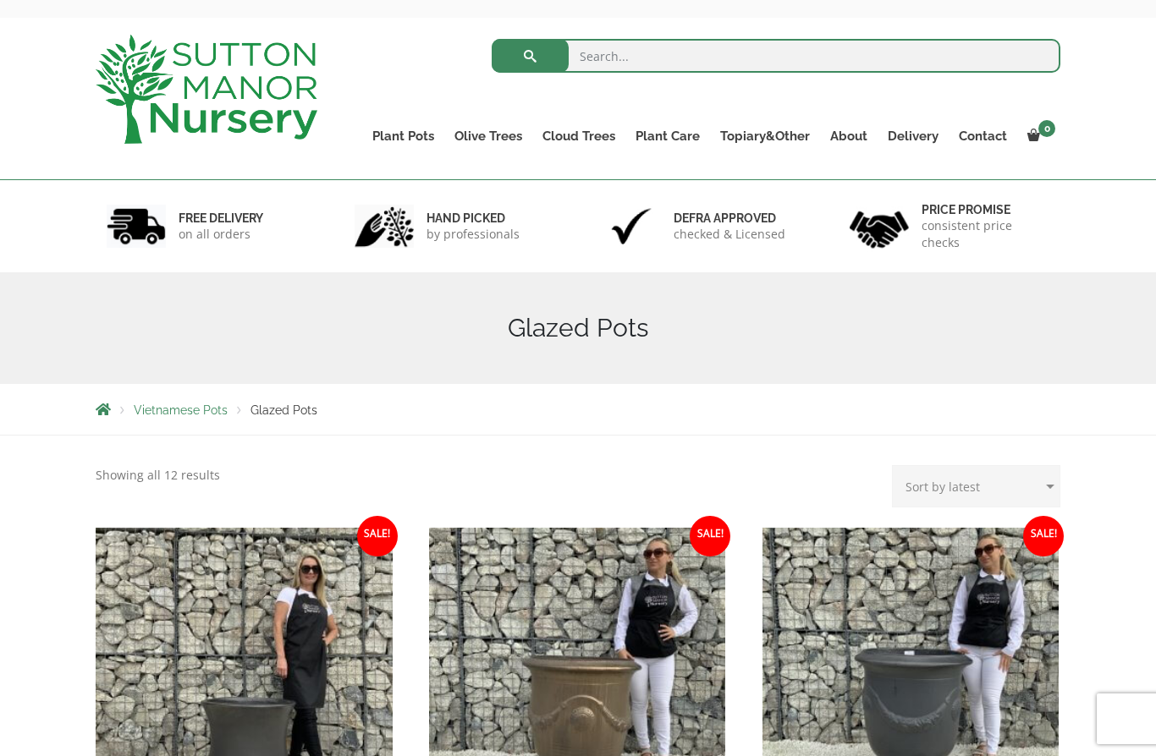
scroll to position [72, 0]
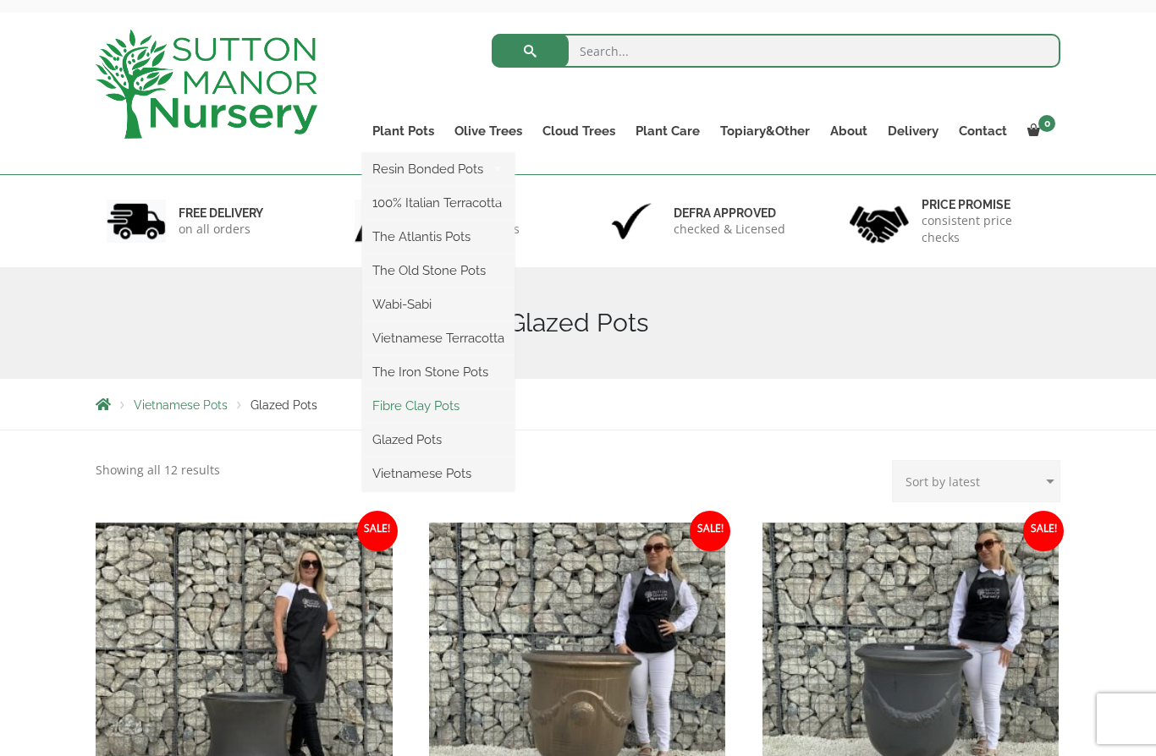
click at [393, 404] on link "Fibre Clay Pots" at bounding box center [438, 405] width 152 height 25
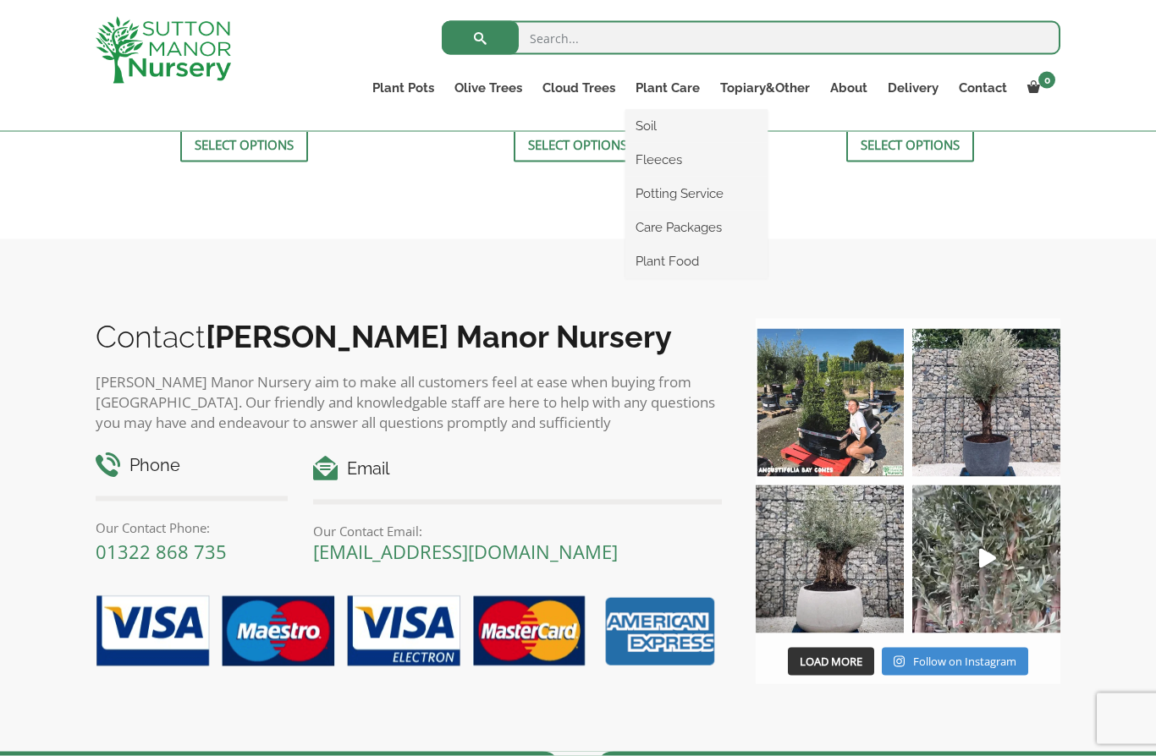
scroll to position [923, 0]
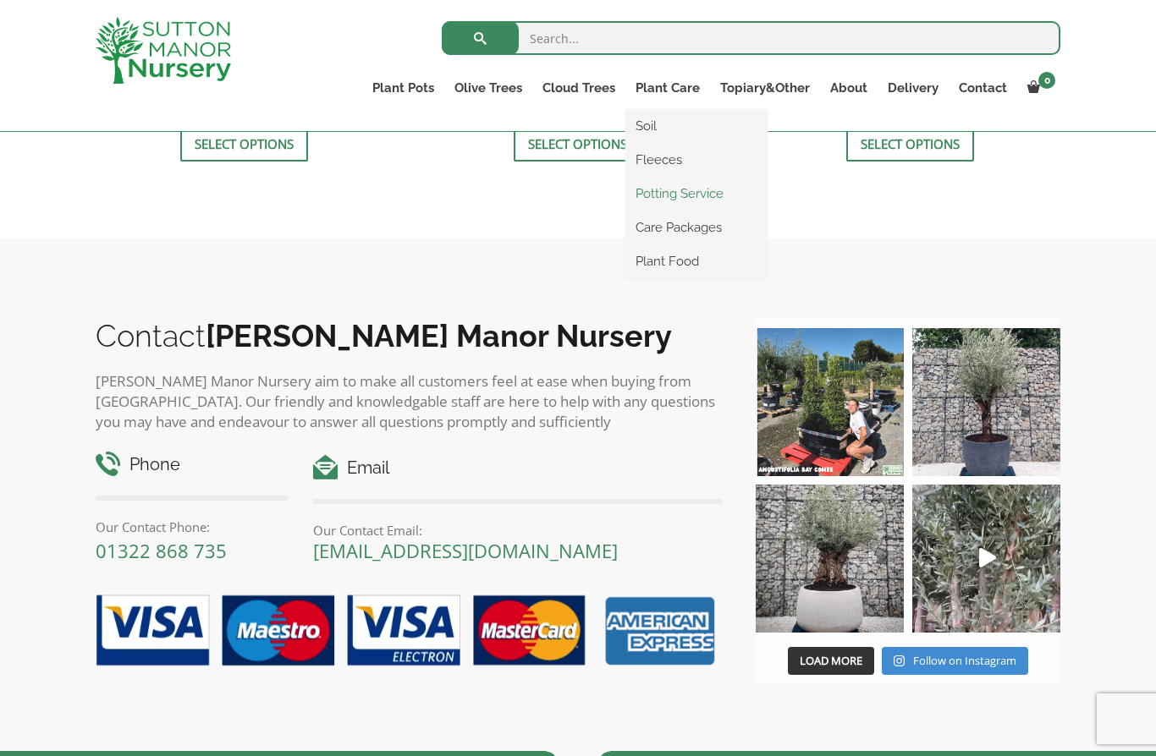
click at [656, 196] on link "Potting Service" at bounding box center [696, 193] width 142 height 25
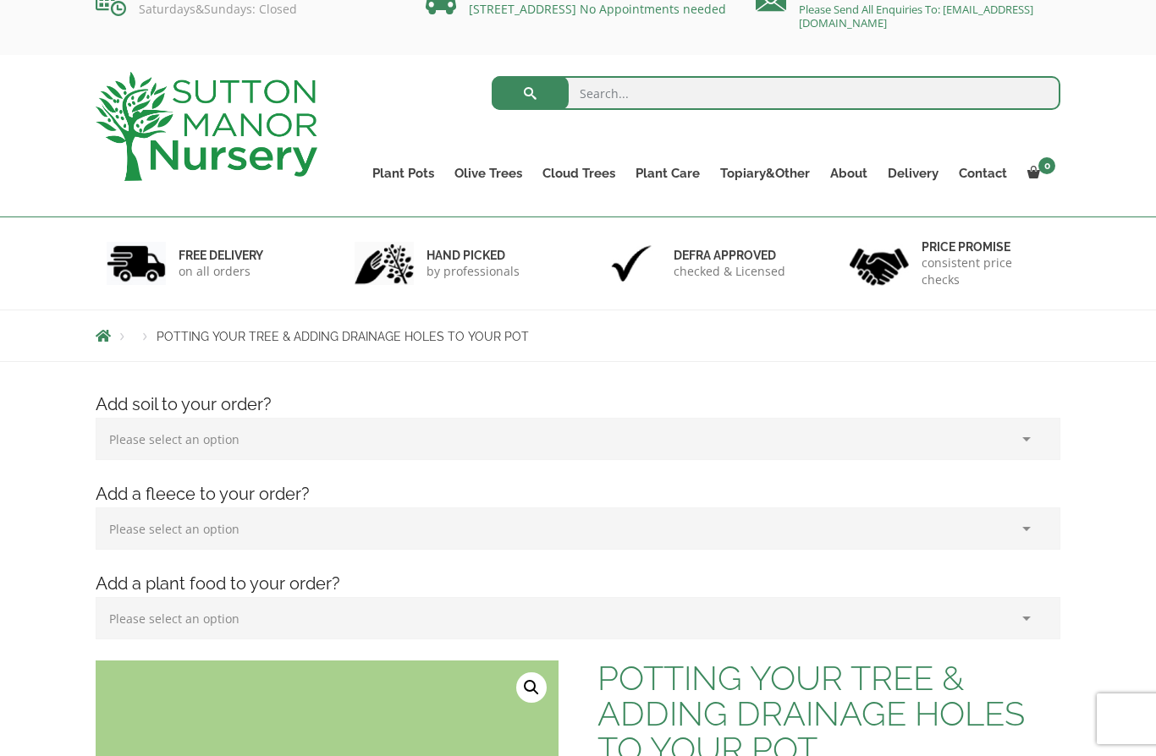
scroll to position [28, 0]
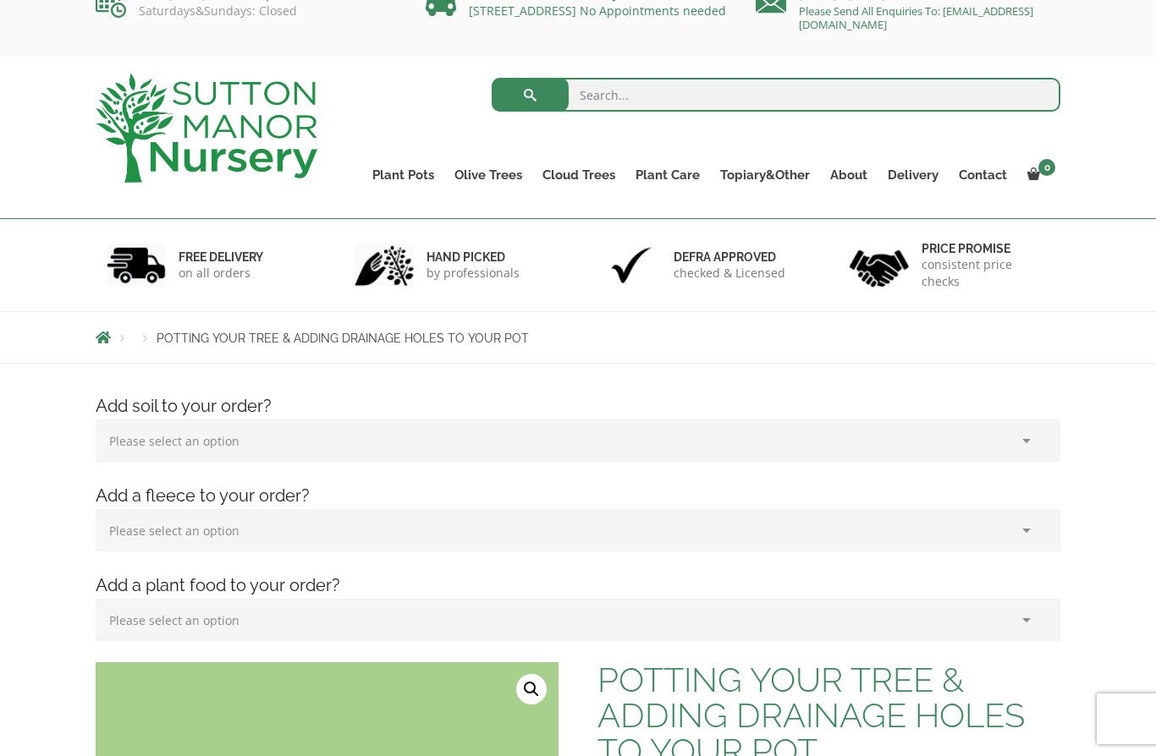
click at [110, 454] on select "Please select an option (x1) 75L Bag (£34.99) (x2) 75L Bag (£69.98) (x3) 75L Ba…" at bounding box center [578, 441] width 965 height 42
click at [111, 526] on select "Please select an option (x1) Horticultural Fleece (£24.95)" at bounding box center [578, 530] width 965 height 42
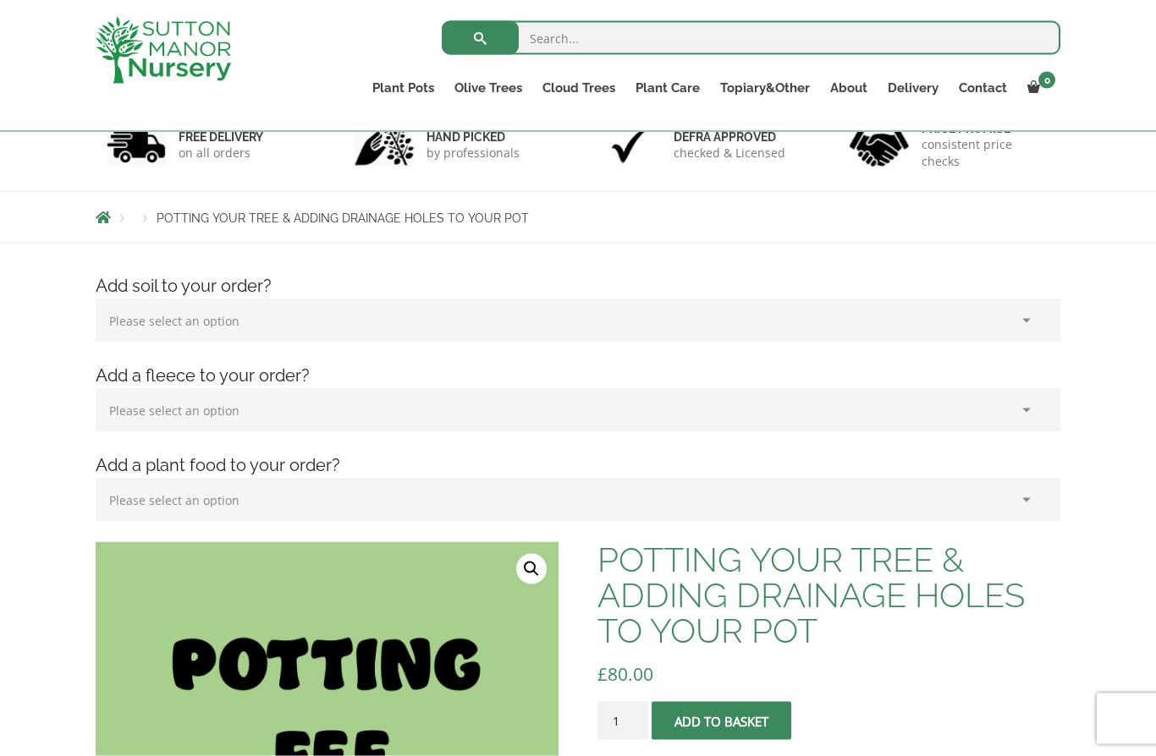
scroll to position [121, 0]
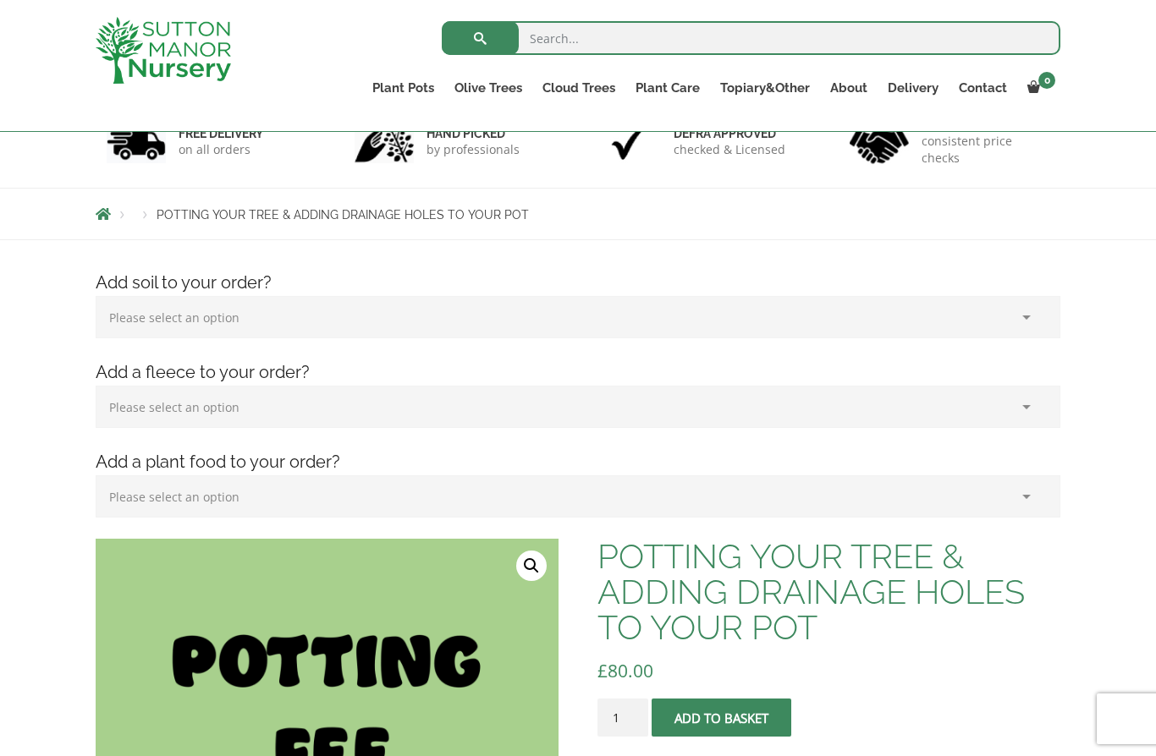
click at [122, 495] on select "Please select an option (x1) Plant Food (£19.99) (x2) Plant Food (£39.98)" at bounding box center [578, 497] width 965 height 42
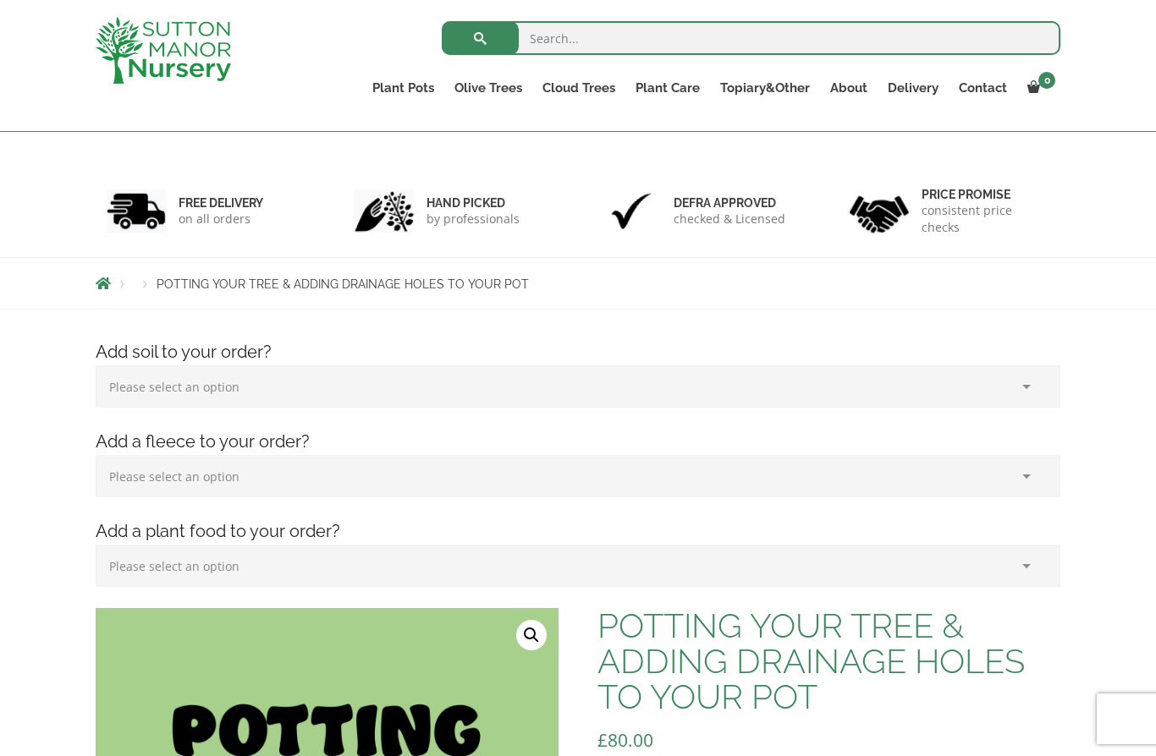
scroll to position [0, 0]
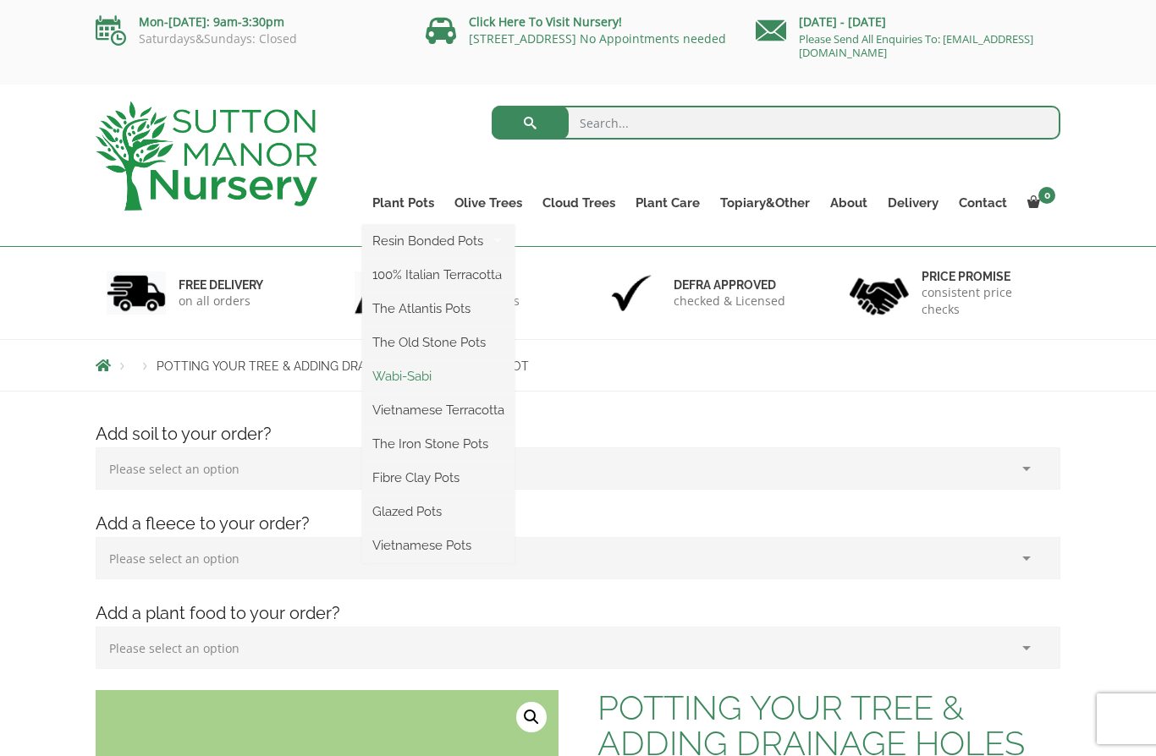
click at [398, 388] on link "Wabi-Sabi" at bounding box center [438, 376] width 152 height 25
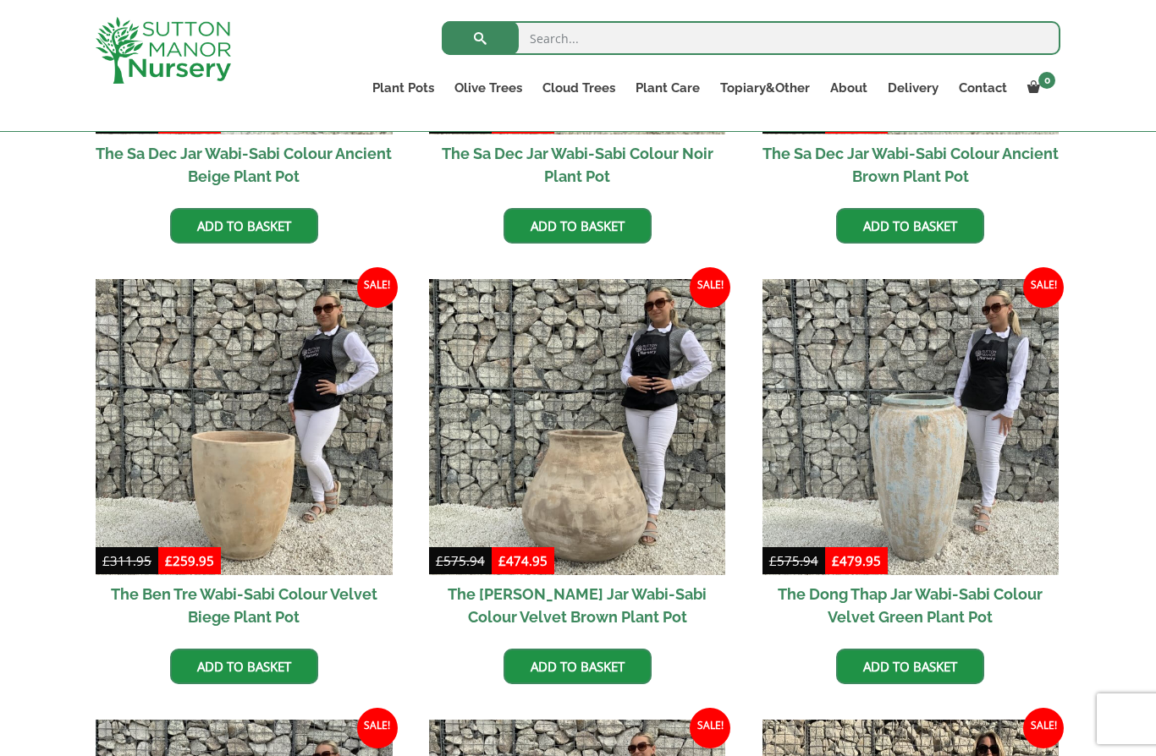
scroll to position [726, 0]
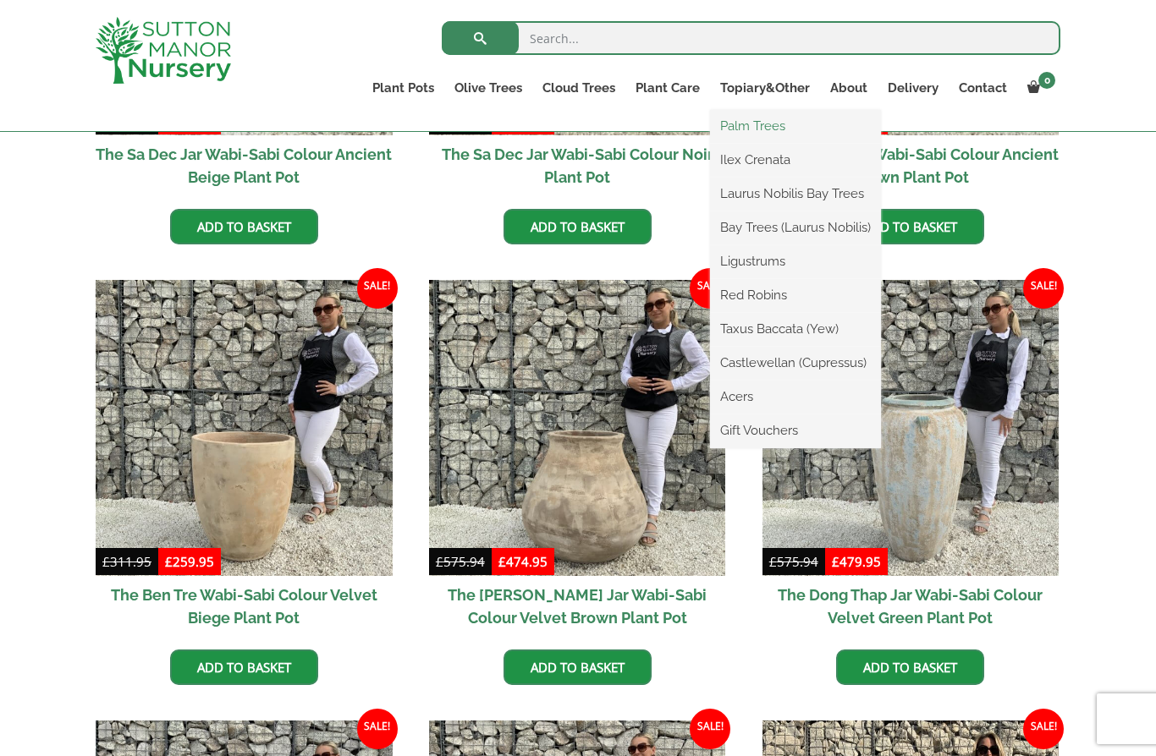
click at [751, 130] on link "Palm Trees" at bounding box center [795, 125] width 171 height 25
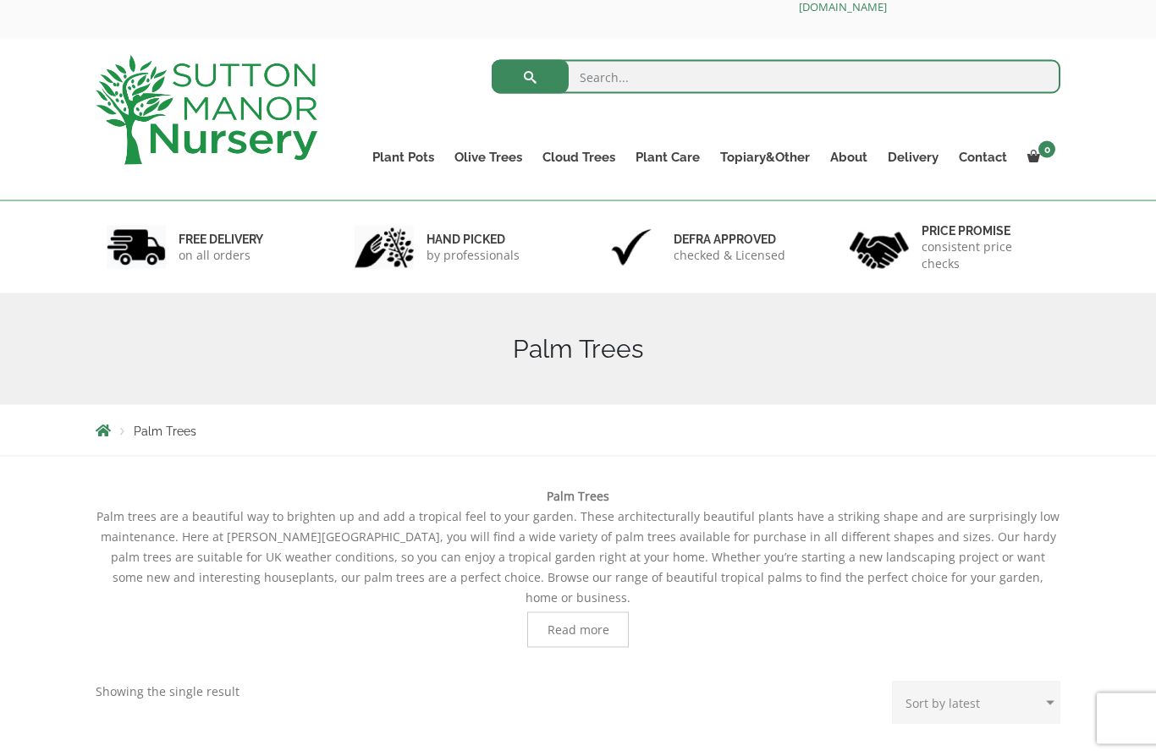
scroll to position [47, 0]
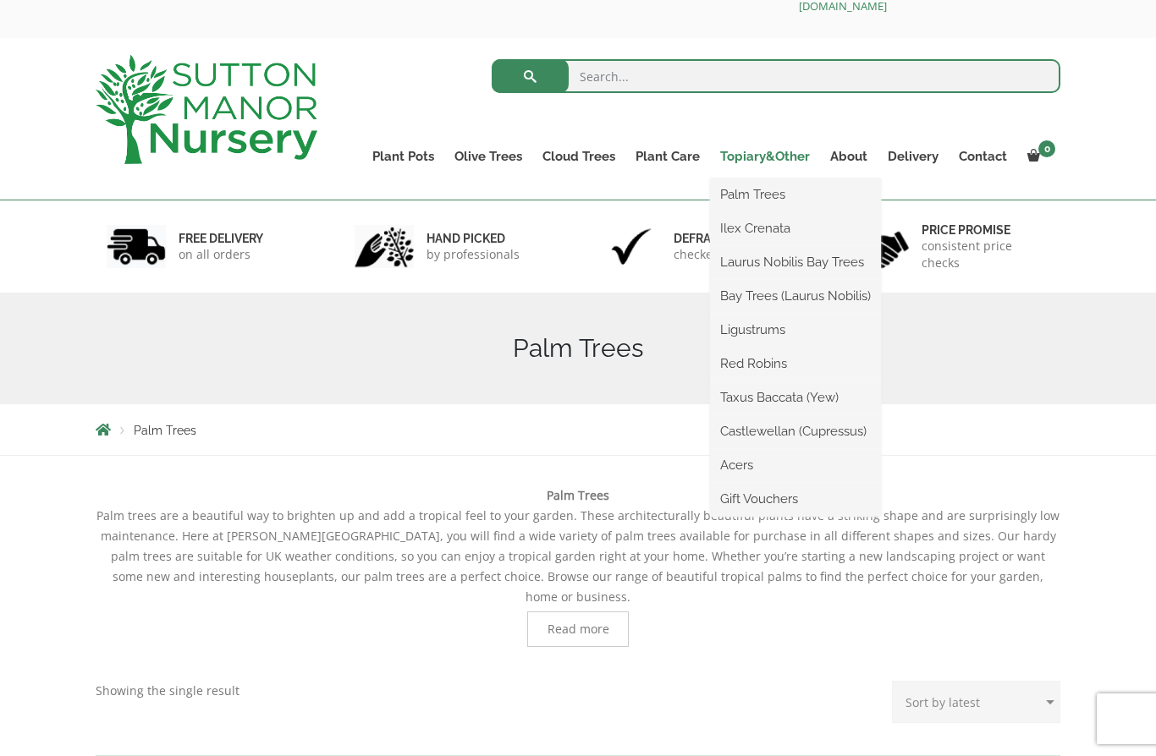
click at [725, 152] on link "Topiary&Other" at bounding box center [765, 157] width 110 height 24
click at [734, 151] on link "Topiary&Other" at bounding box center [765, 157] width 110 height 24
click at [733, 294] on link "Bay Trees (Laurus Nobilis)" at bounding box center [795, 295] width 171 height 25
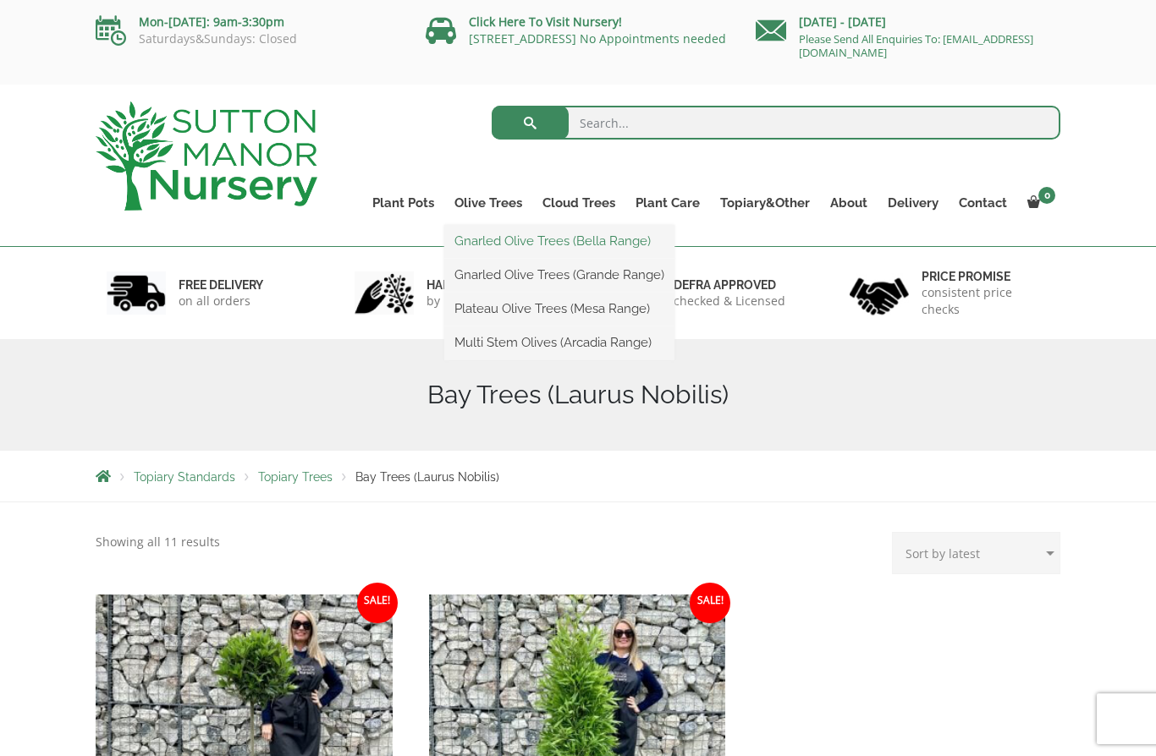
click at [469, 238] on link "Gnarled Olive Trees (Bella Range)" at bounding box center [559, 240] width 230 height 25
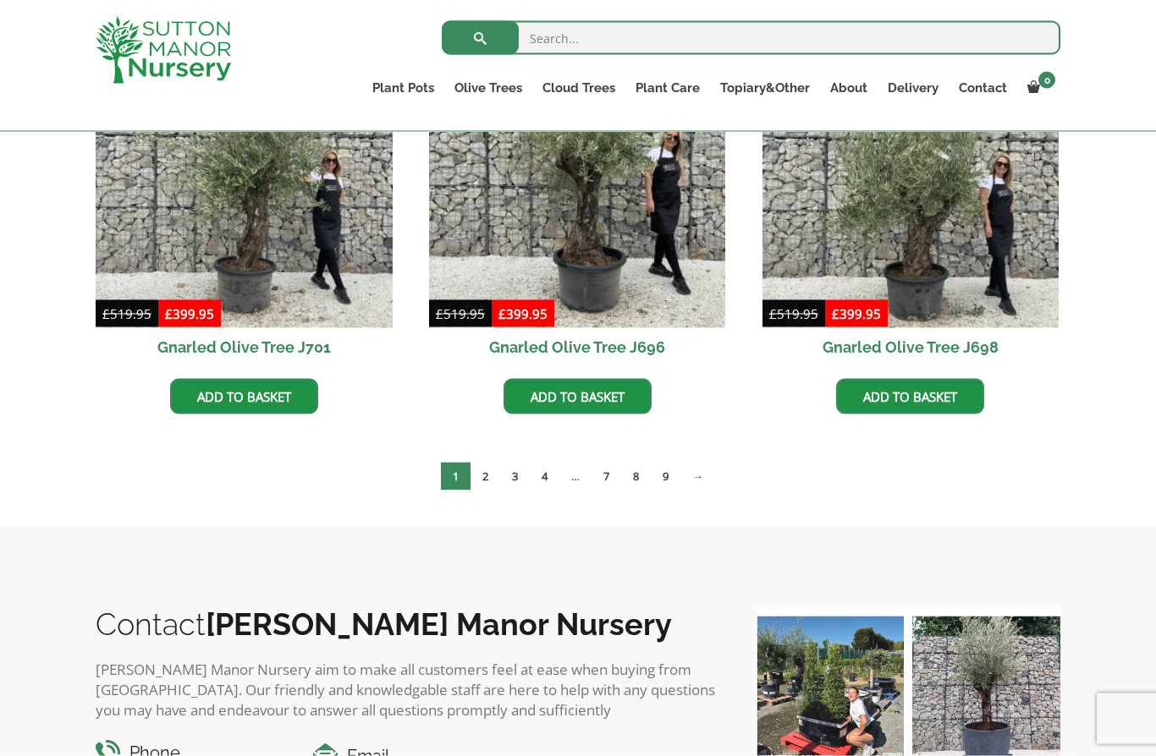
scroll to position [534, 0]
click at [475, 467] on link "2" at bounding box center [485, 476] width 30 height 28
